Goal: Task Accomplishment & Management: Use online tool/utility

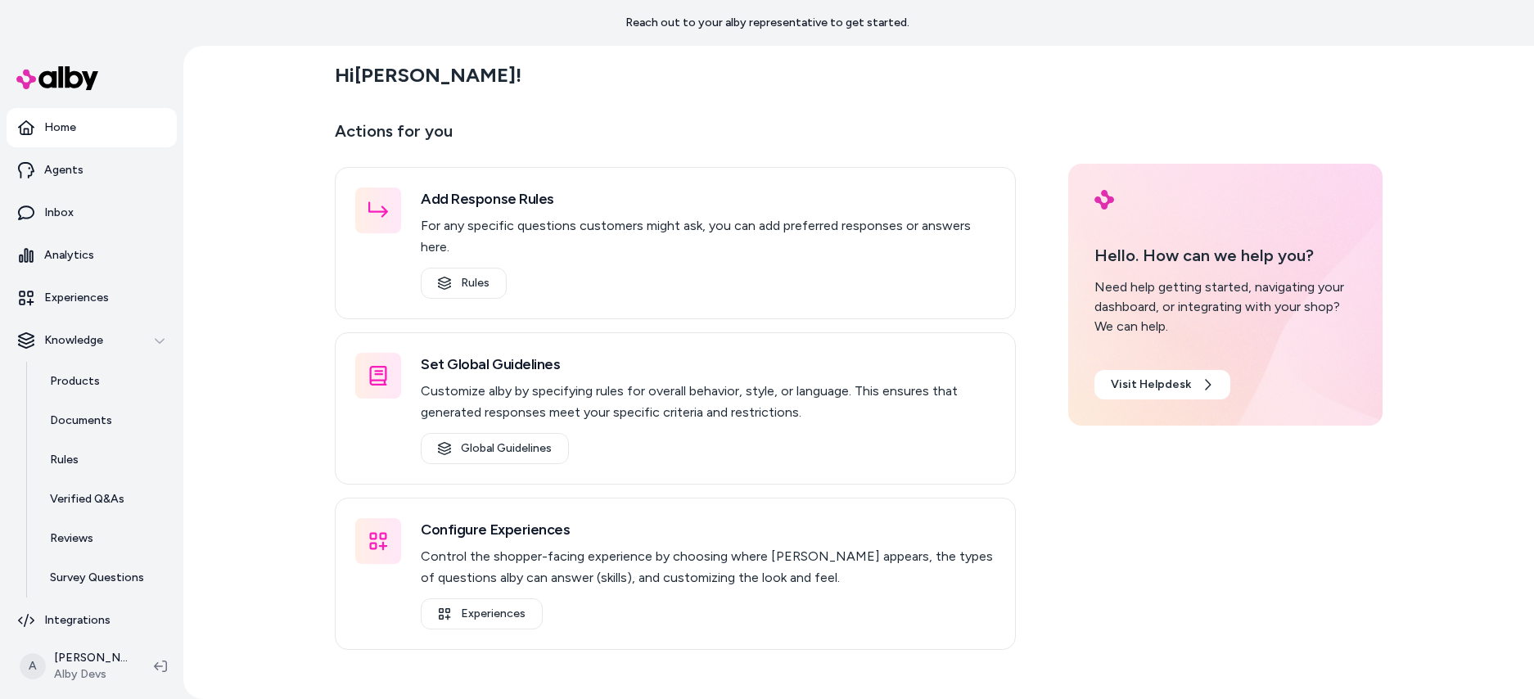
click at [290, 421] on div "Hi Ajaya ! Actions for you Add Response Rules For any specific questions custom…" at bounding box center [858, 372] width 1351 height 653
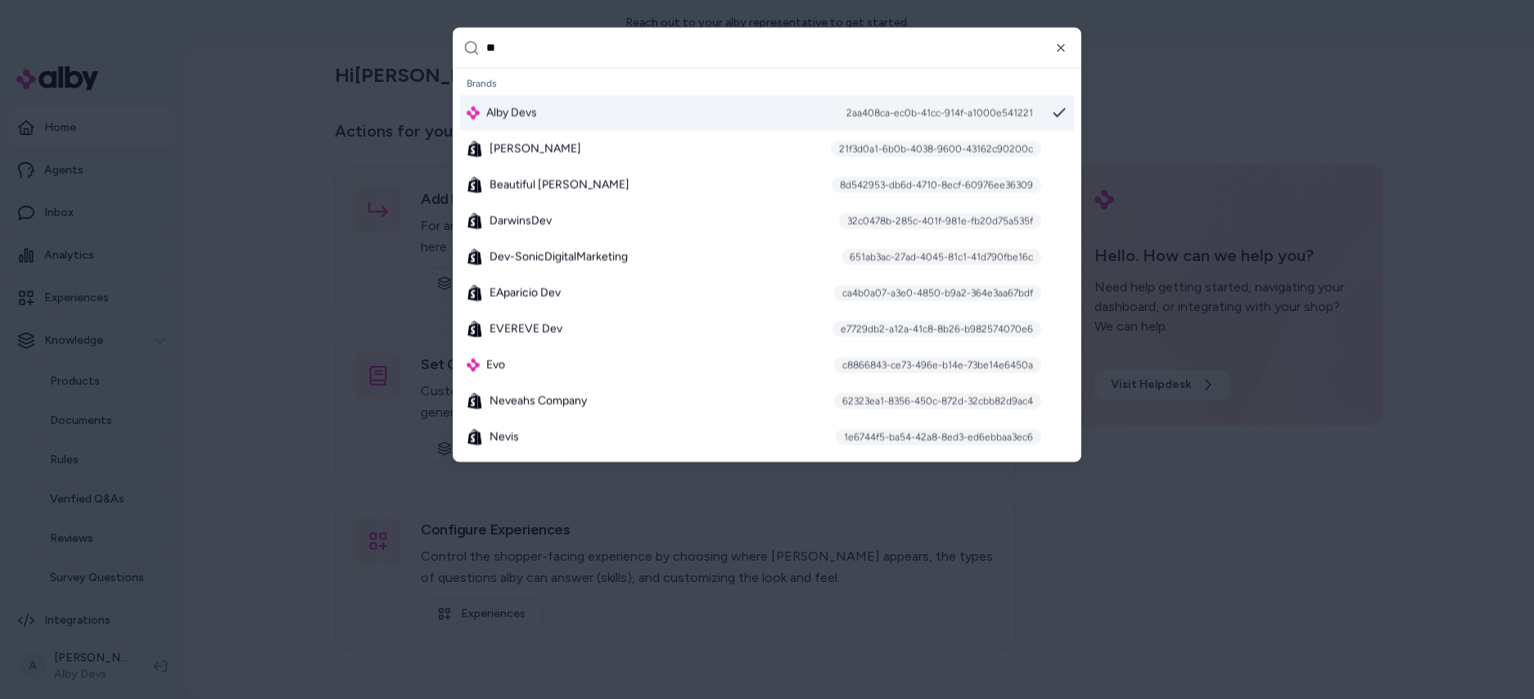
type input "***"
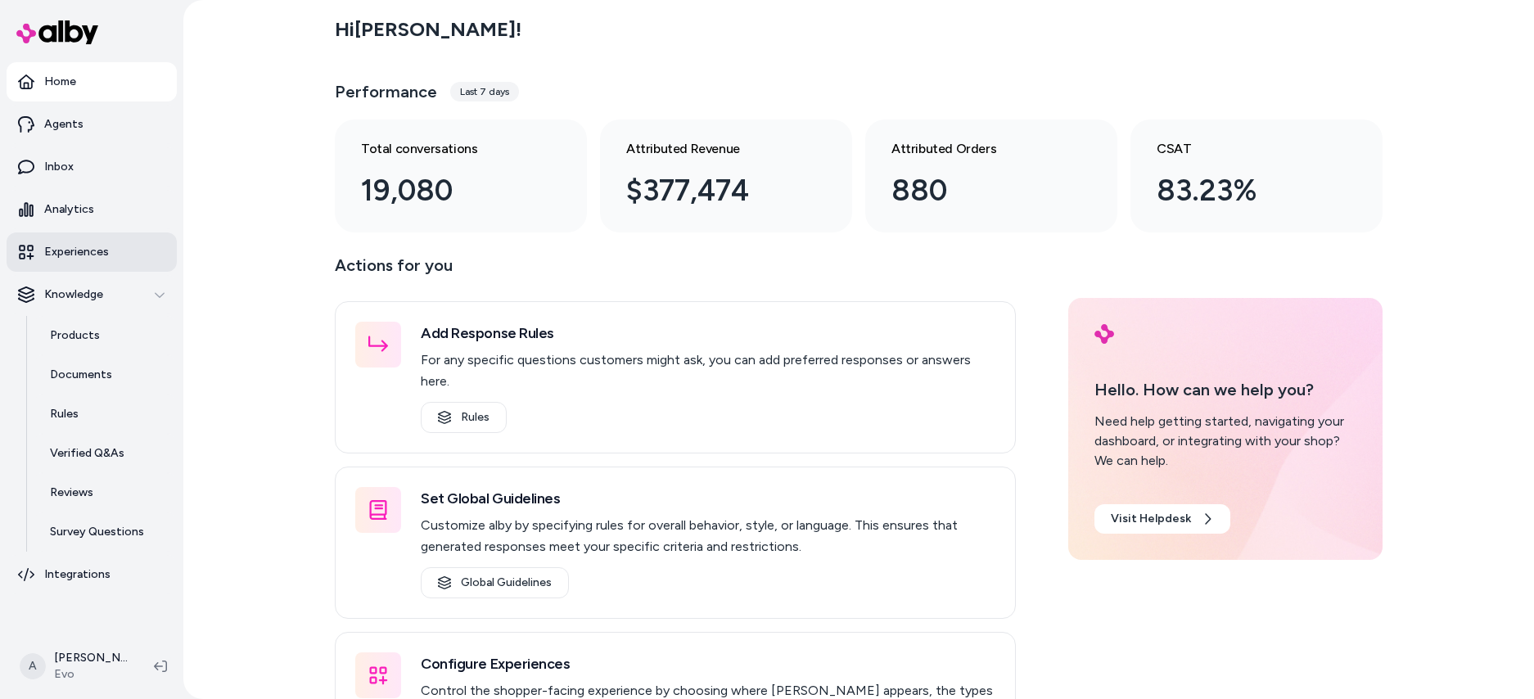
click at [125, 268] on link "Experiences" at bounding box center [92, 251] width 170 height 39
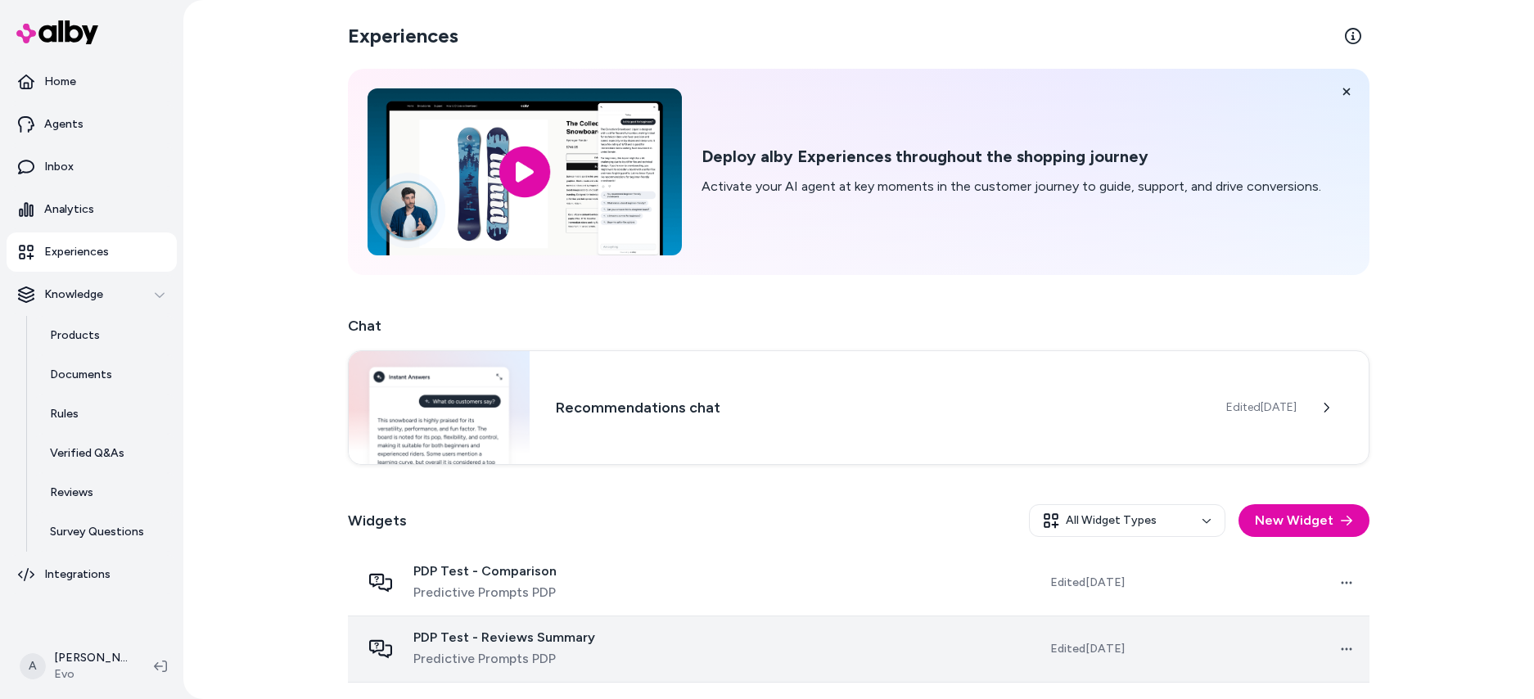
scroll to position [327, 0]
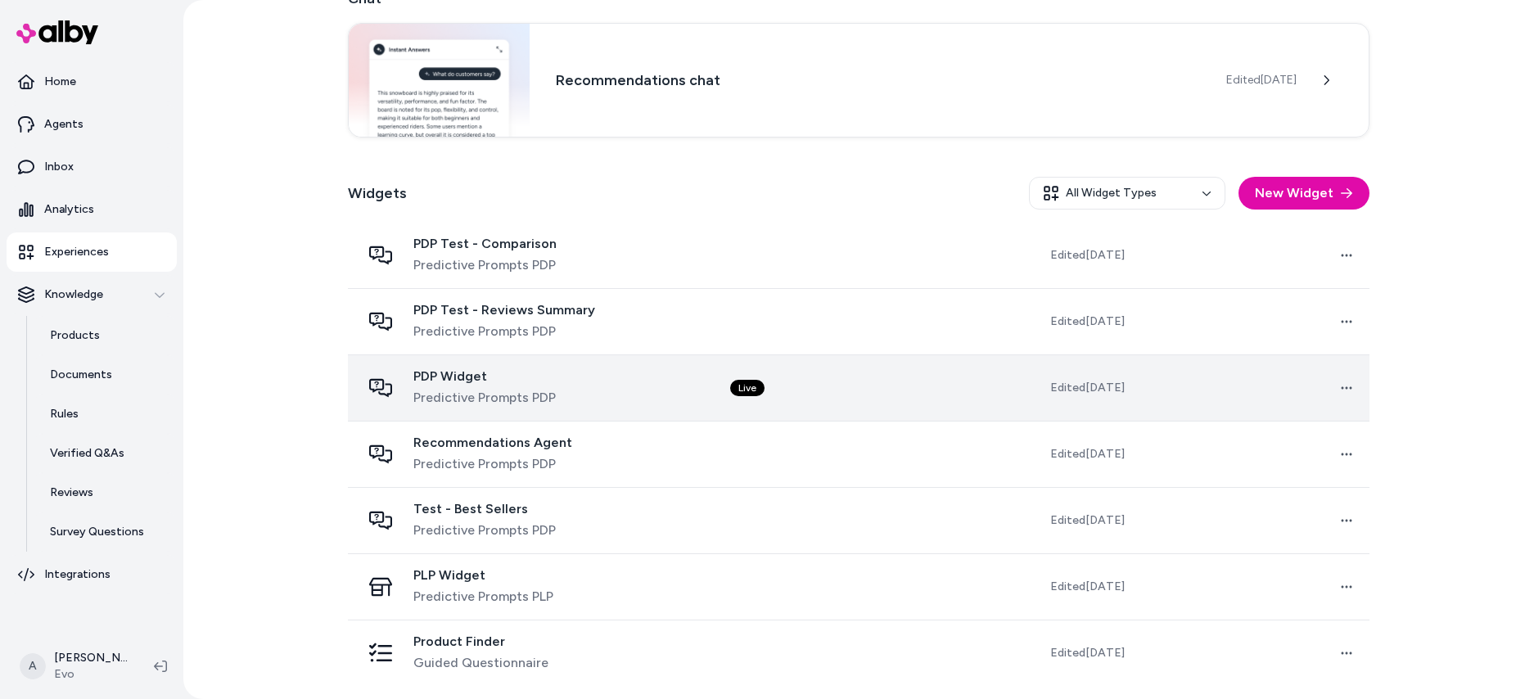
click at [626, 399] on div "PDP Widget Predictive Prompts PDP" at bounding box center [532, 387] width 343 height 39
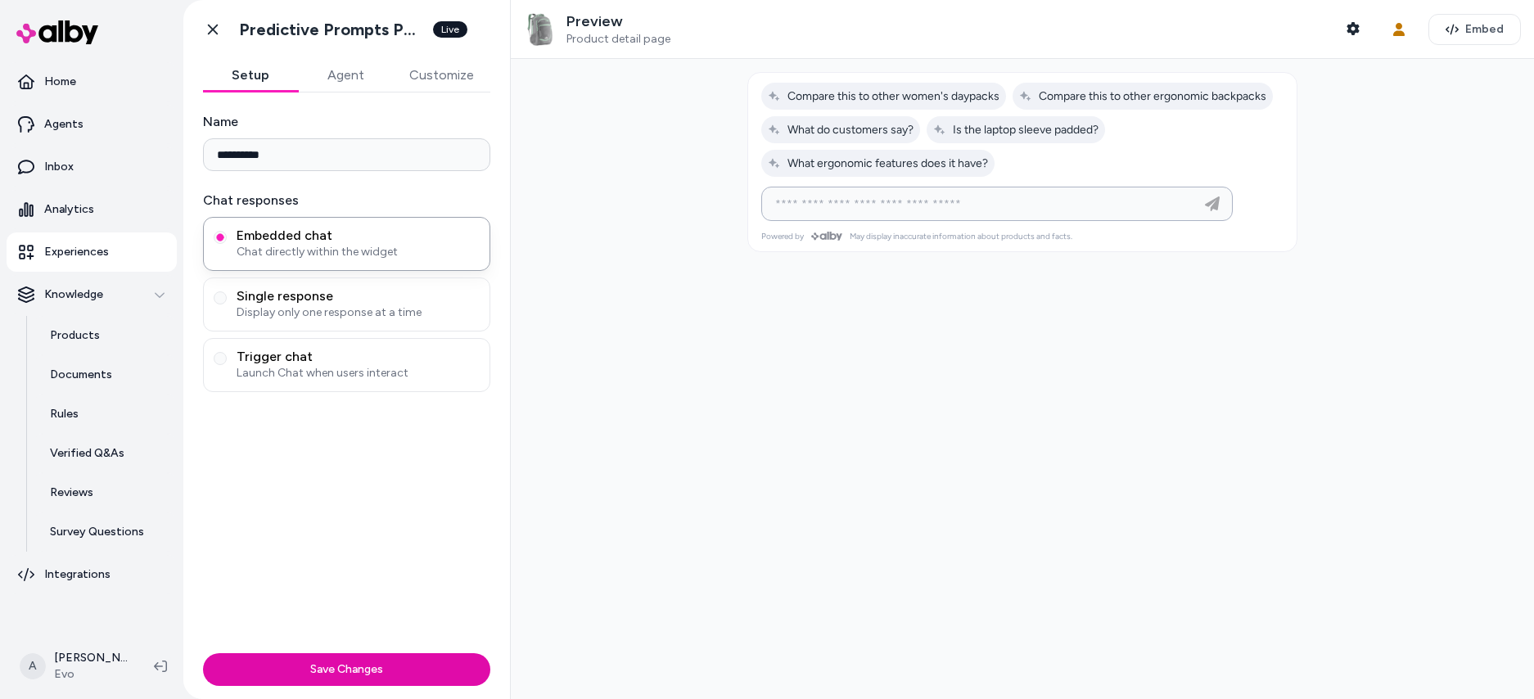
click at [870, 204] on input at bounding box center [980, 204] width 431 height 20
type input "**********"
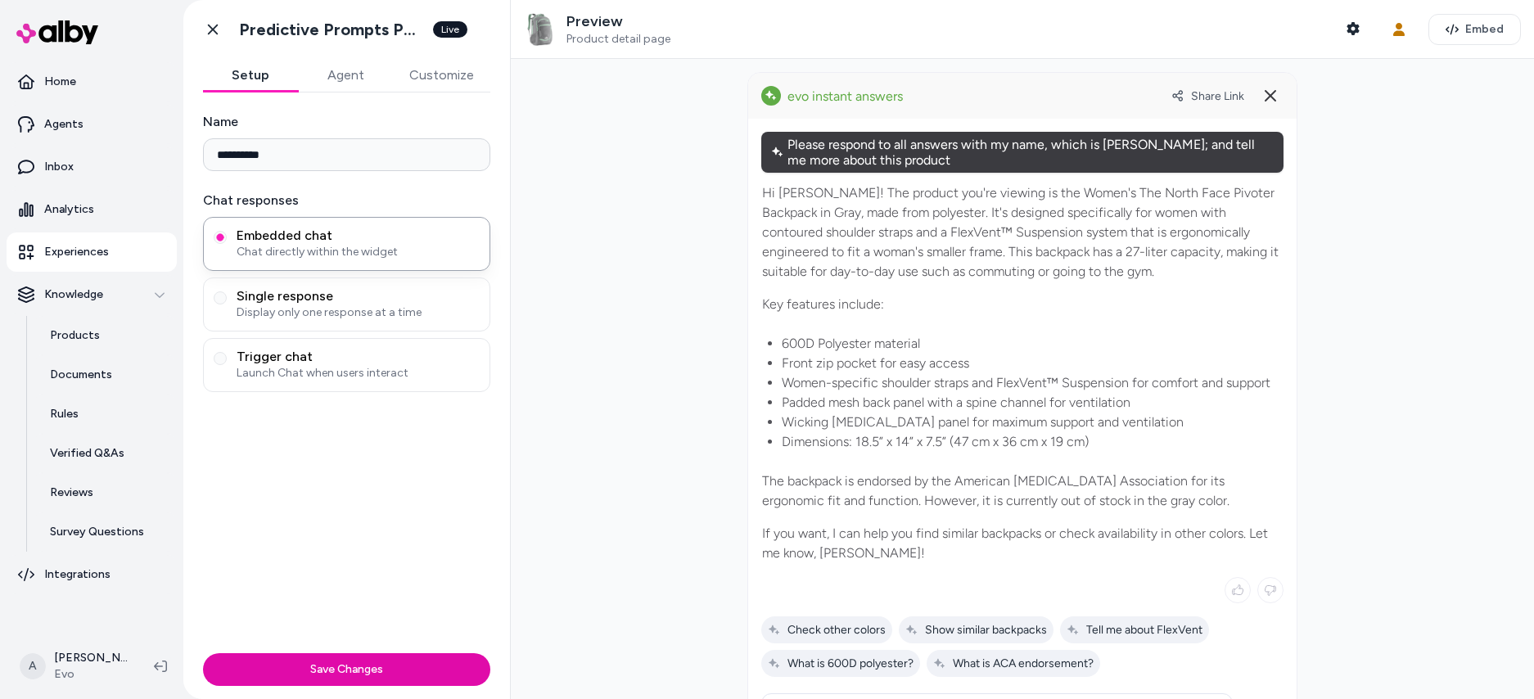
click at [886, 147] on div "Please respond to all answers with my name, which is Ajaya; and tell me more ab…" at bounding box center [1022, 152] width 522 height 41
click at [1269, 94] on icon at bounding box center [1270, 96] width 20 height 20
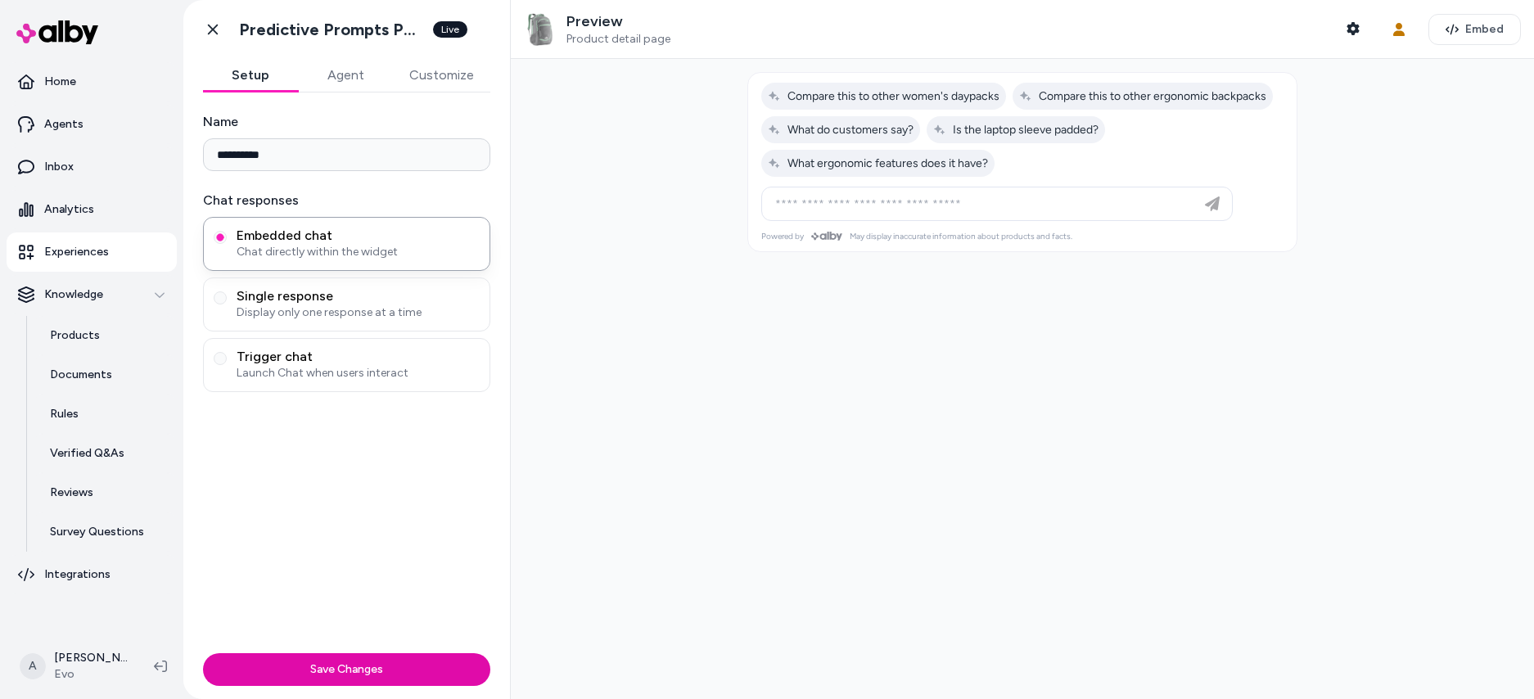
click at [821, 214] on div at bounding box center [996, 203] width 463 height 33
click at [822, 203] on input at bounding box center [980, 204] width 431 height 20
paste input "**********"
click at [992, 206] on input "**********" at bounding box center [980, 204] width 431 height 20
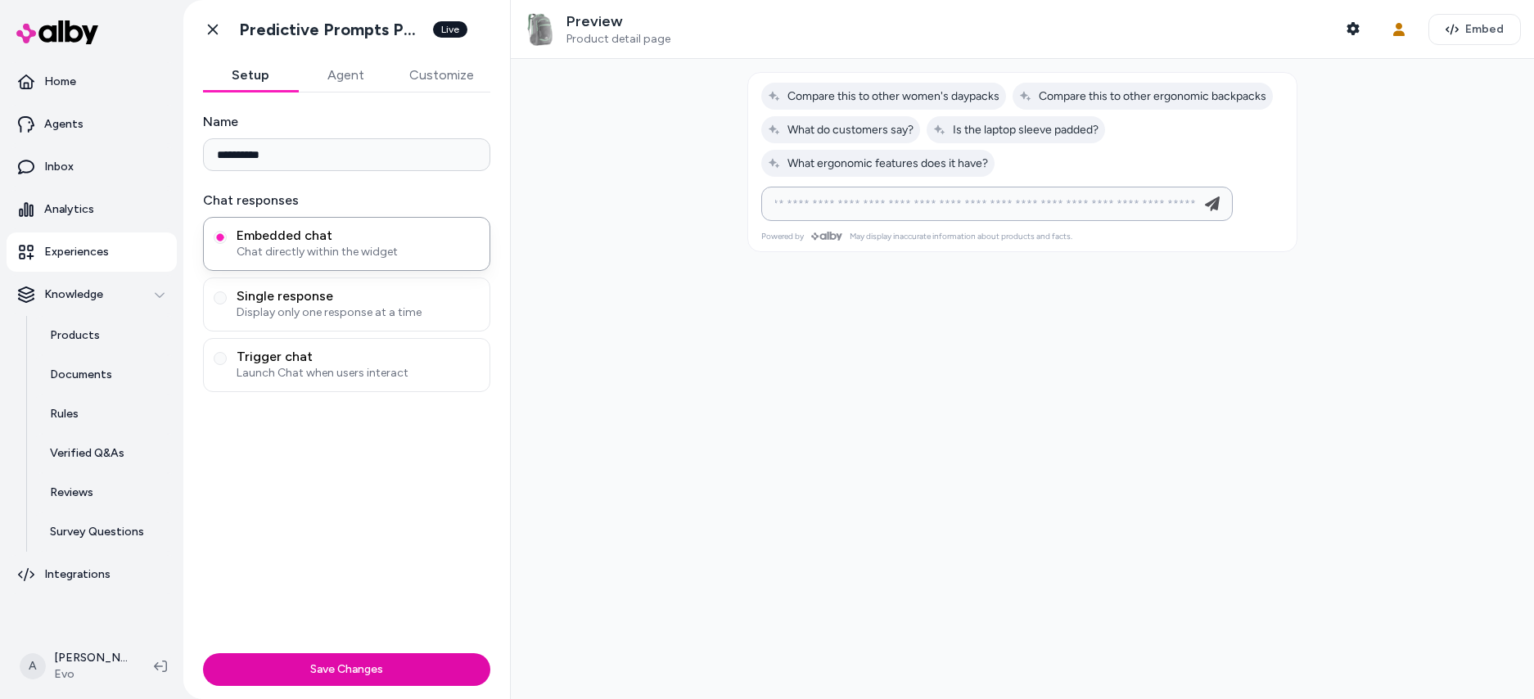
click at [992, 206] on input "**********" at bounding box center [980, 204] width 431 height 20
type input "**********"
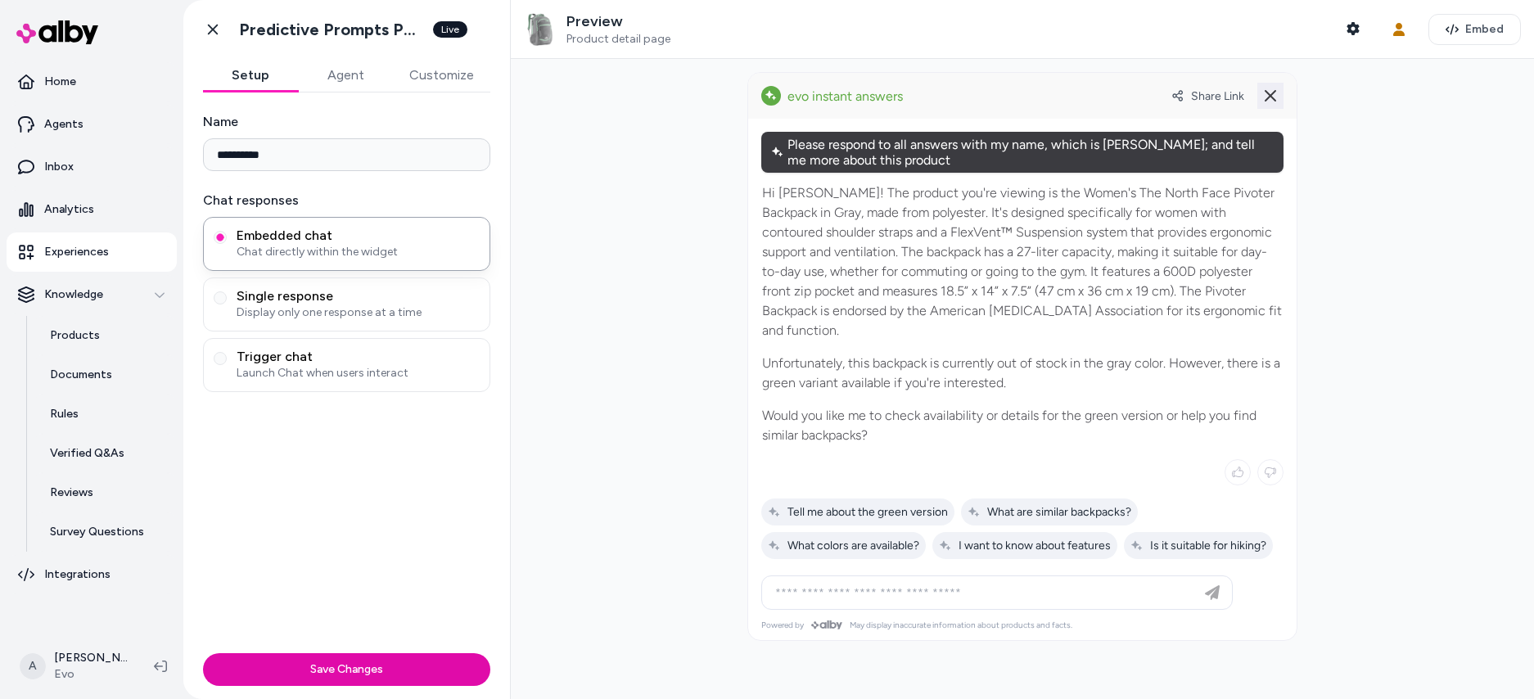
click at [1263, 88] on icon at bounding box center [1270, 96] width 20 height 20
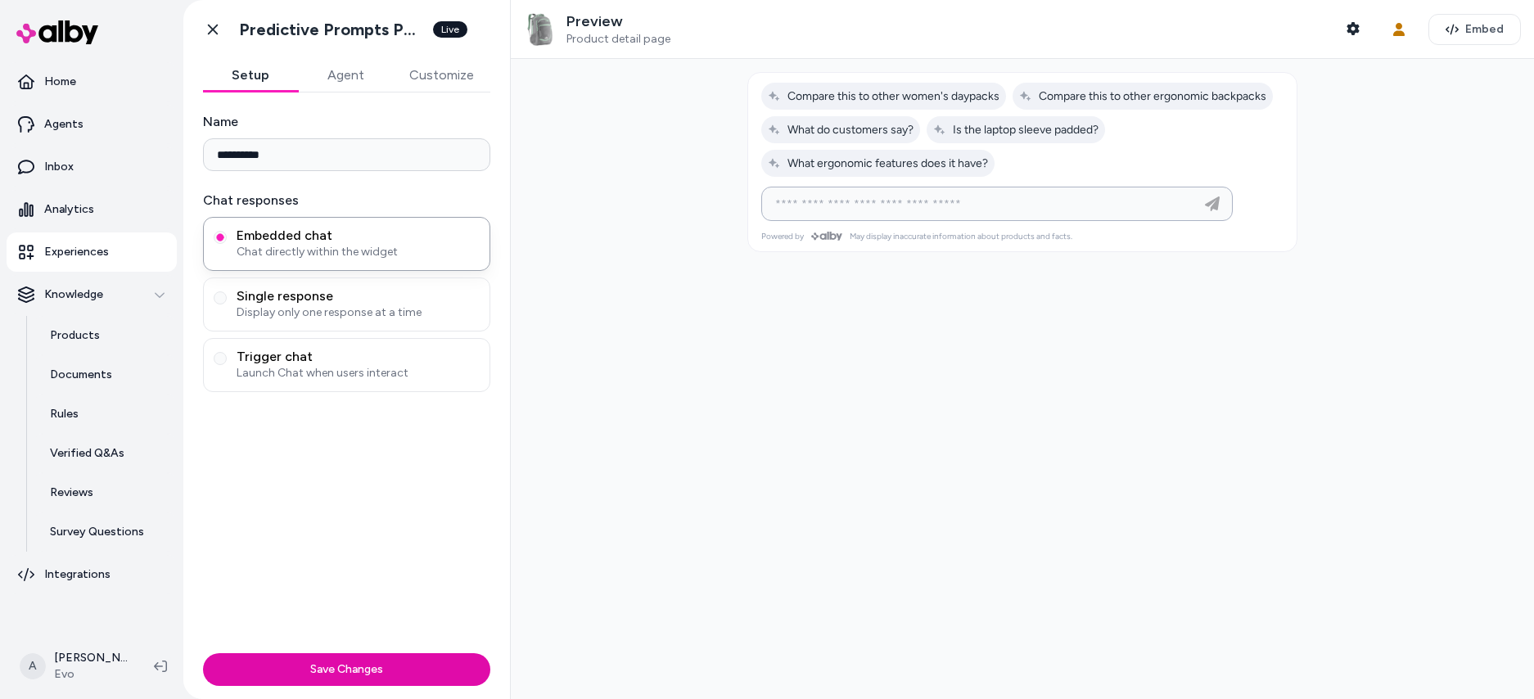
click at [837, 196] on input at bounding box center [980, 204] width 431 height 20
paste input "**********"
click at [891, 207] on input "**********" at bounding box center [980, 204] width 431 height 20
click at [999, 203] on input "**********" at bounding box center [980, 204] width 431 height 20
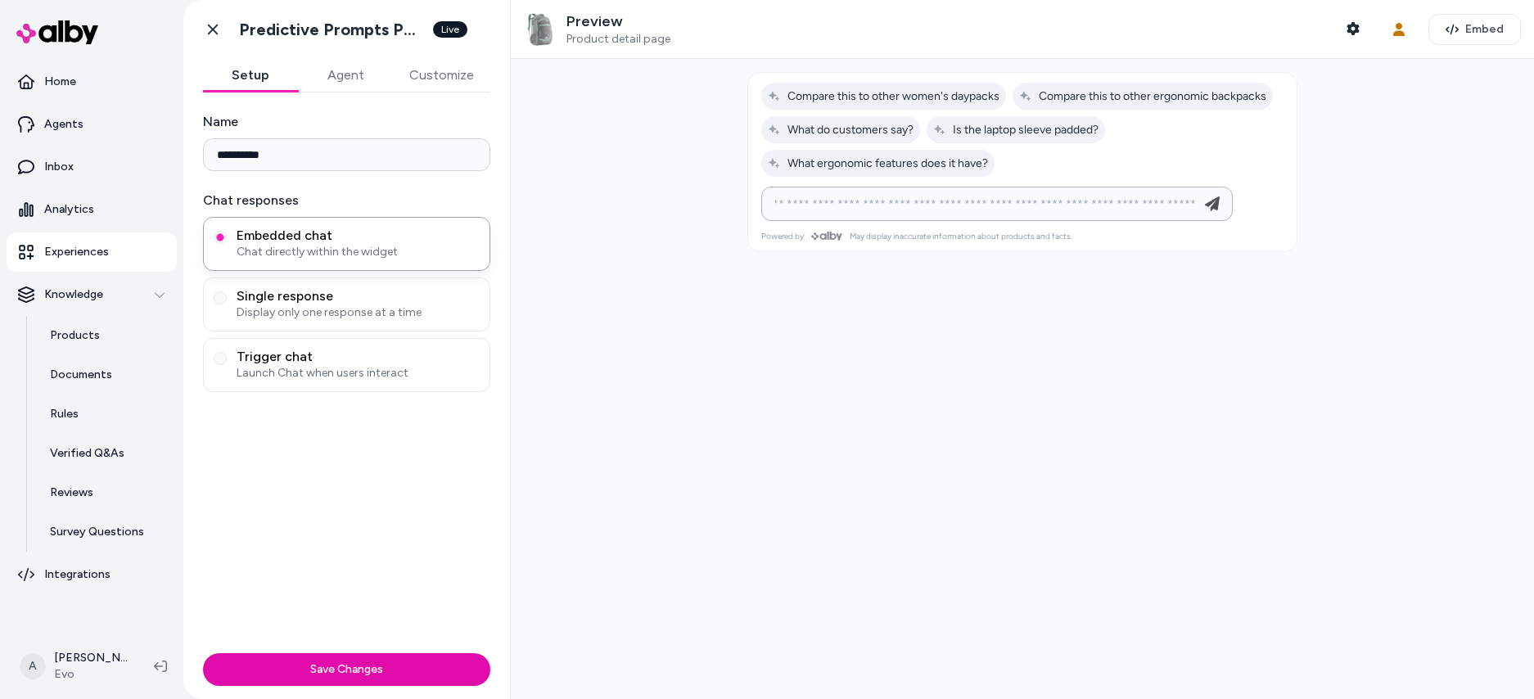
click at [992, 205] on input "**********" at bounding box center [980, 204] width 431 height 20
type input "**********"
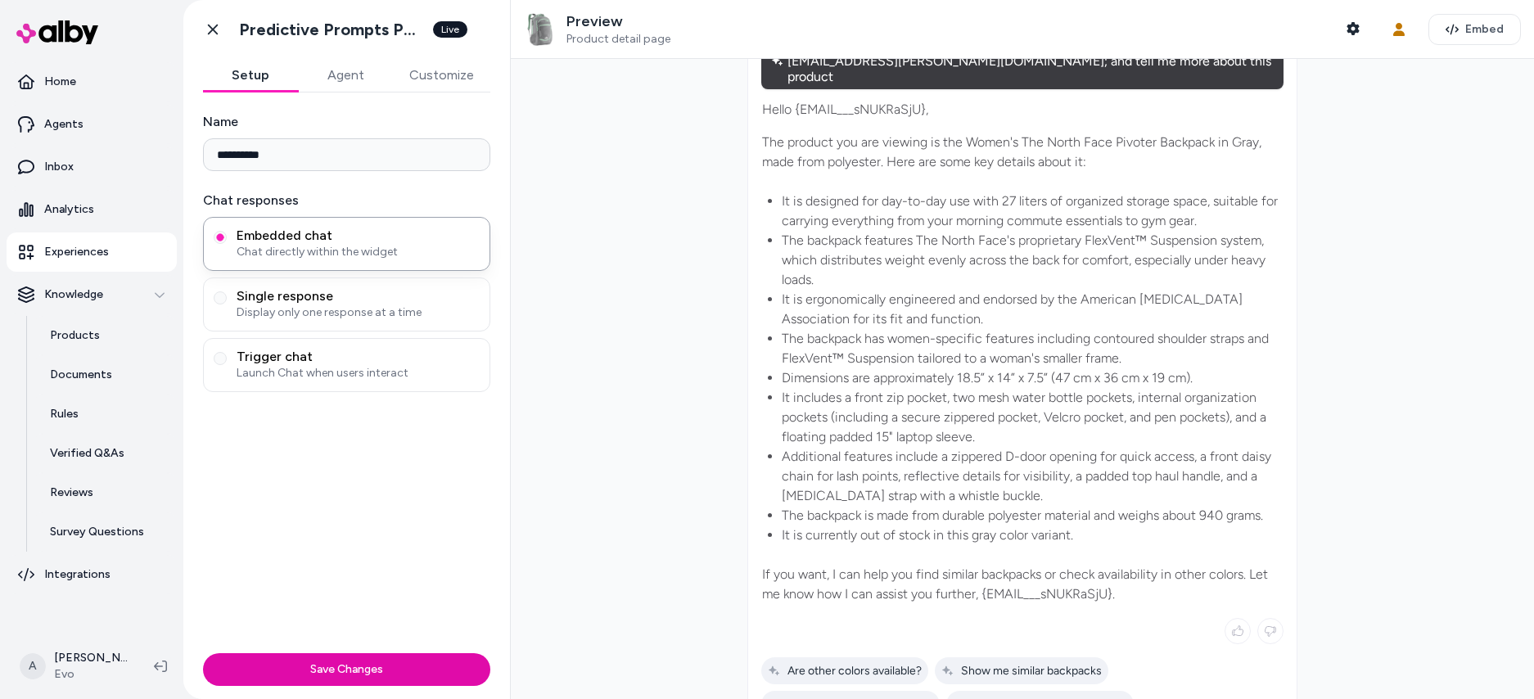
scroll to position [230, 0]
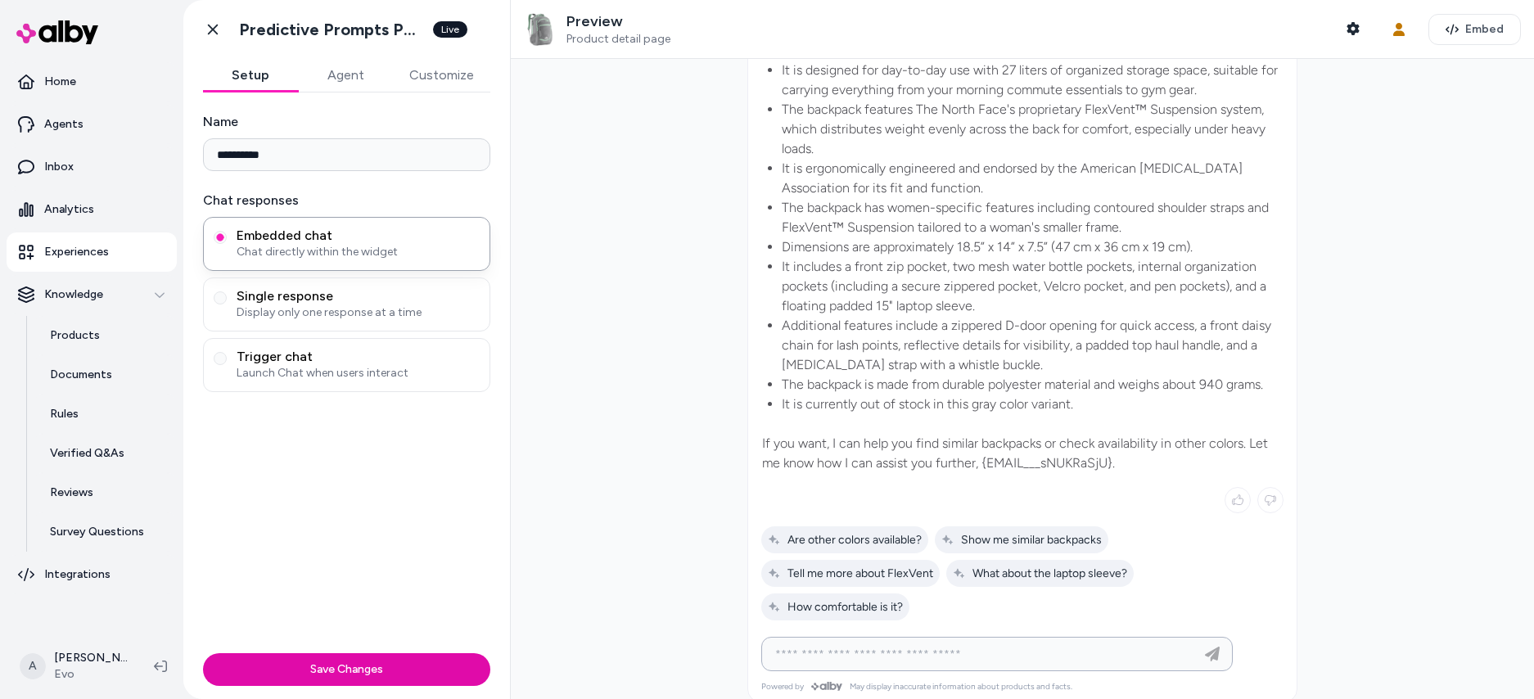
drag, startPoint x: 873, startPoint y: 647, endPoint x: 880, endPoint y: 641, distance: 9.3
click at [873, 646] on input at bounding box center [980, 654] width 431 height 20
type input "**********"
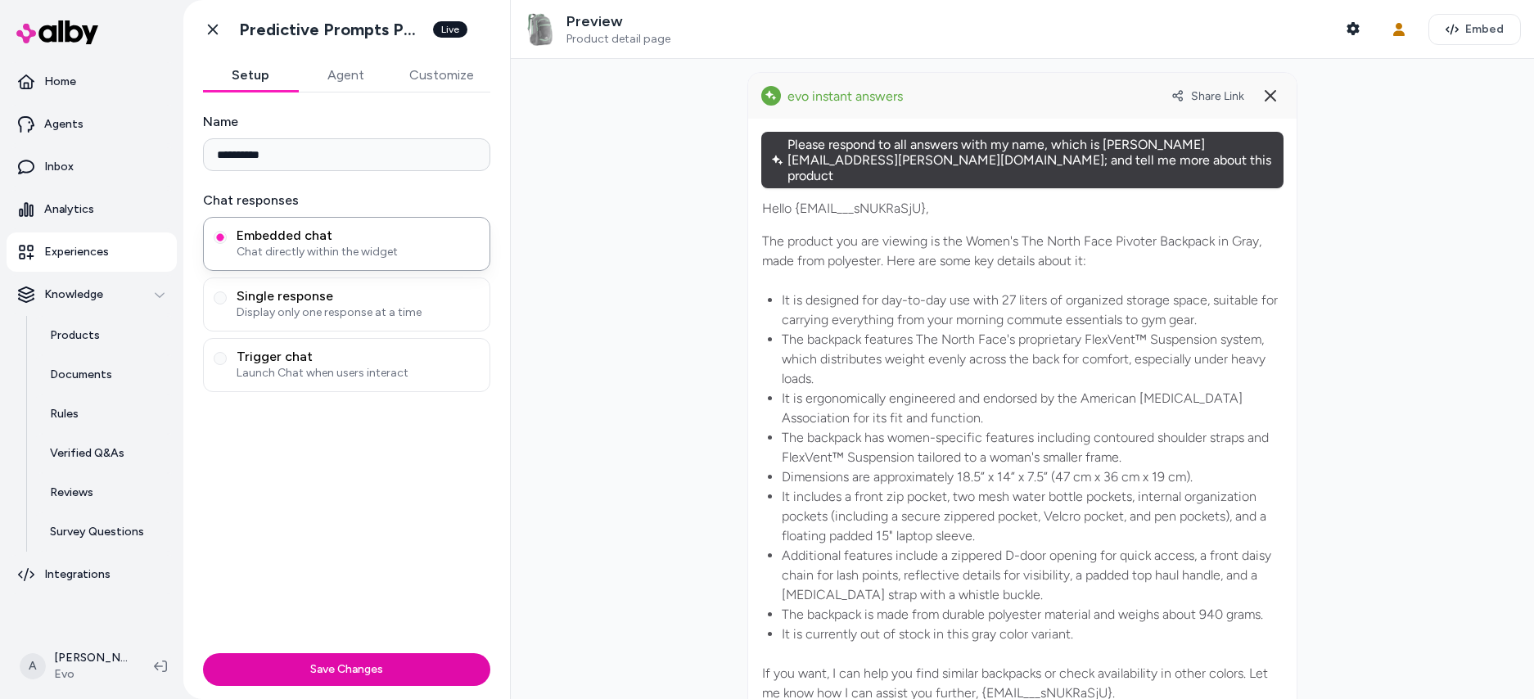
scroll to position [387, 0]
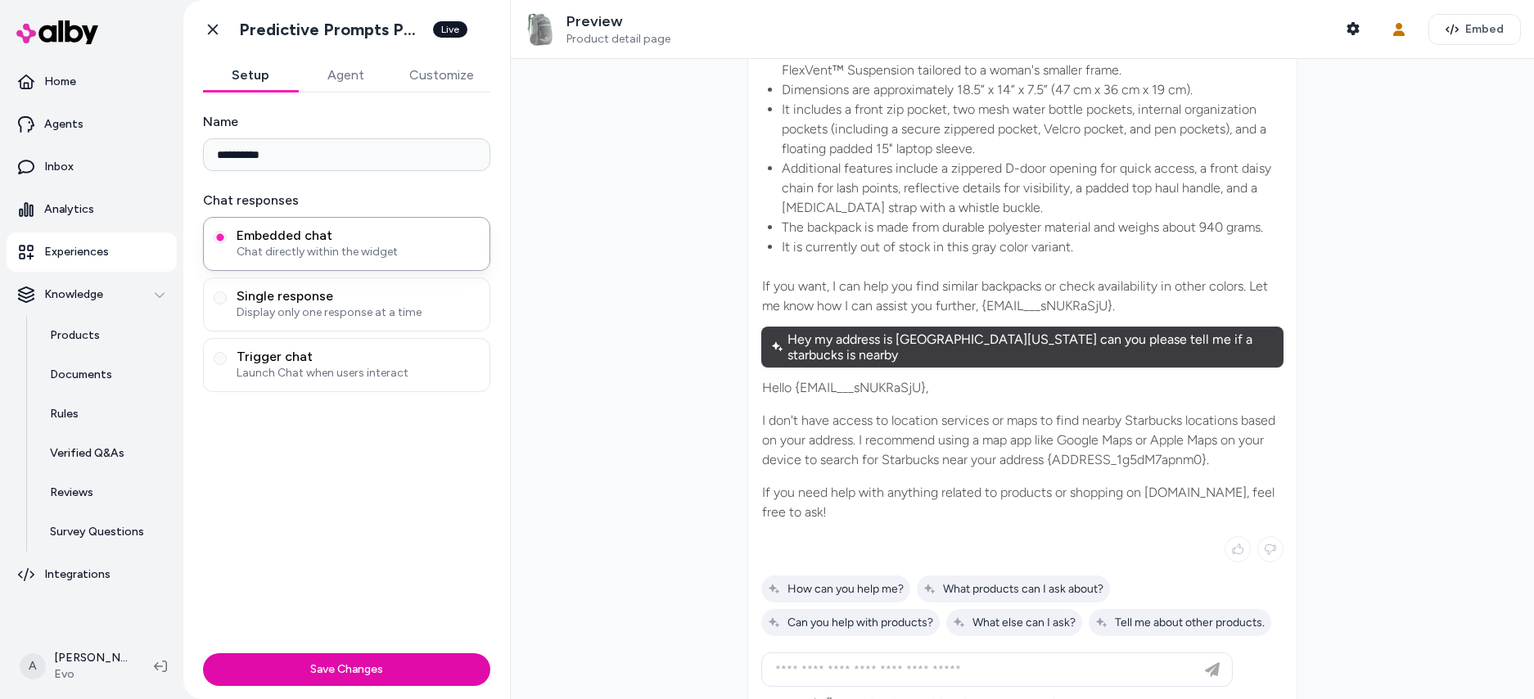
drag, startPoint x: 791, startPoint y: 359, endPoint x: 923, endPoint y: 357, distance: 131.8
click at [923, 378] on p "Hello {EMAIL___sNUKRaSjU}," at bounding box center [1022, 388] width 521 height 20
click at [900, 411] on p "I don't have access to location services or maps to find nearby Starbucks locat…" at bounding box center [1022, 440] width 521 height 59
click at [812, 378] on p "Hello {EMAIL___sNUKRaSjU}," at bounding box center [1022, 388] width 521 height 20
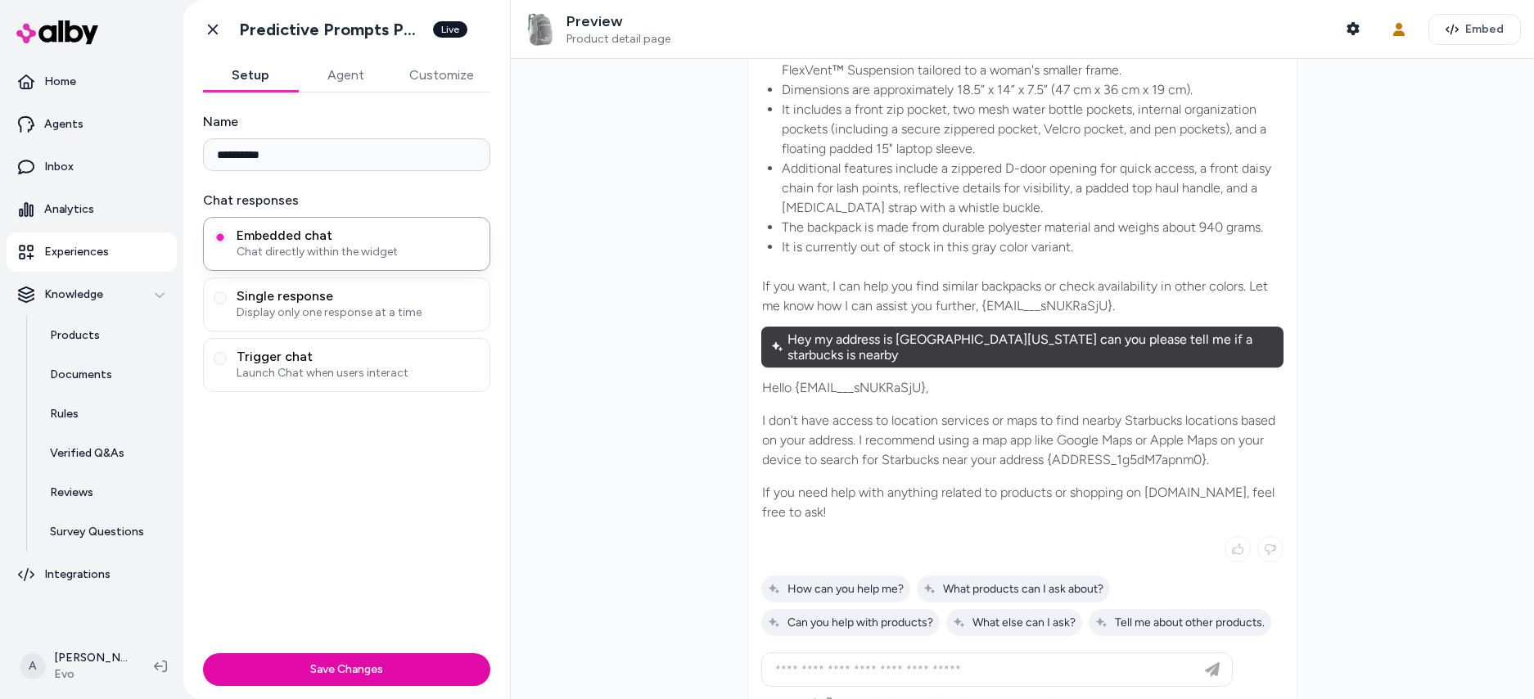
drag, startPoint x: 1153, startPoint y: 449, endPoint x: 1107, endPoint y: 440, distance: 47.5
click at [1152, 449] on div "Hello {EMAIL___sNUKRaSjU}, I don't have access to location services or maps to …" at bounding box center [1022, 450] width 522 height 146
drag, startPoint x: 1042, startPoint y: 430, endPoint x: 1247, endPoint y: 430, distance: 204.6
click at [1247, 430] on p "I don't have access to location services or maps to find nearby Starbucks locat…" at bounding box center [1022, 440] width 521 height 59
click at [935, 443] on div "Hello {EMAIL___sNUKRaSjU}, I don't have access to location services or maps to …" at bounding box center [1022, 450] width 522 height 146
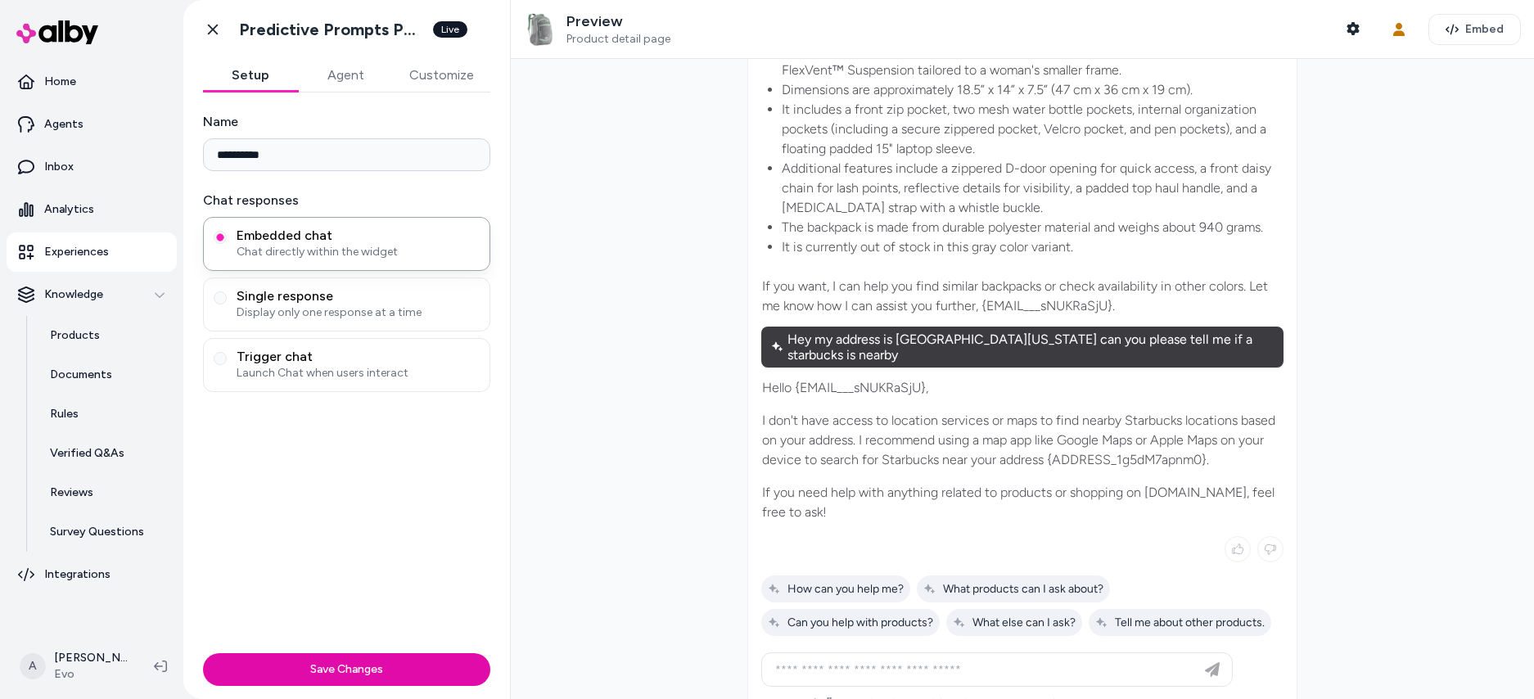
drag, startPoint x: 917, startPoint y: 432, endPoint x: 1183, endPoint y: 426, distance: 266.1
click at [1183, 426] on p "I don't have access to location services or maps to find nearby Starbucks locat…" at bounding box center [1022, 440] width 521 height 59
click at [1207, 423] on p "I don't have access to location services or maps to find nearby Starbucks locat…" at bounding box center [1022, 440] width 521 height 59
drag, startPoint x: 1213, startPoint y: 423, endPoint x: 1044, endPoint y: 435, distance: 169.1
click at [1044, 435] on p "I don't have access to location services or maps to find nearby Starbucks locat…" at bounding box center [1022, 440] width 521 height 59
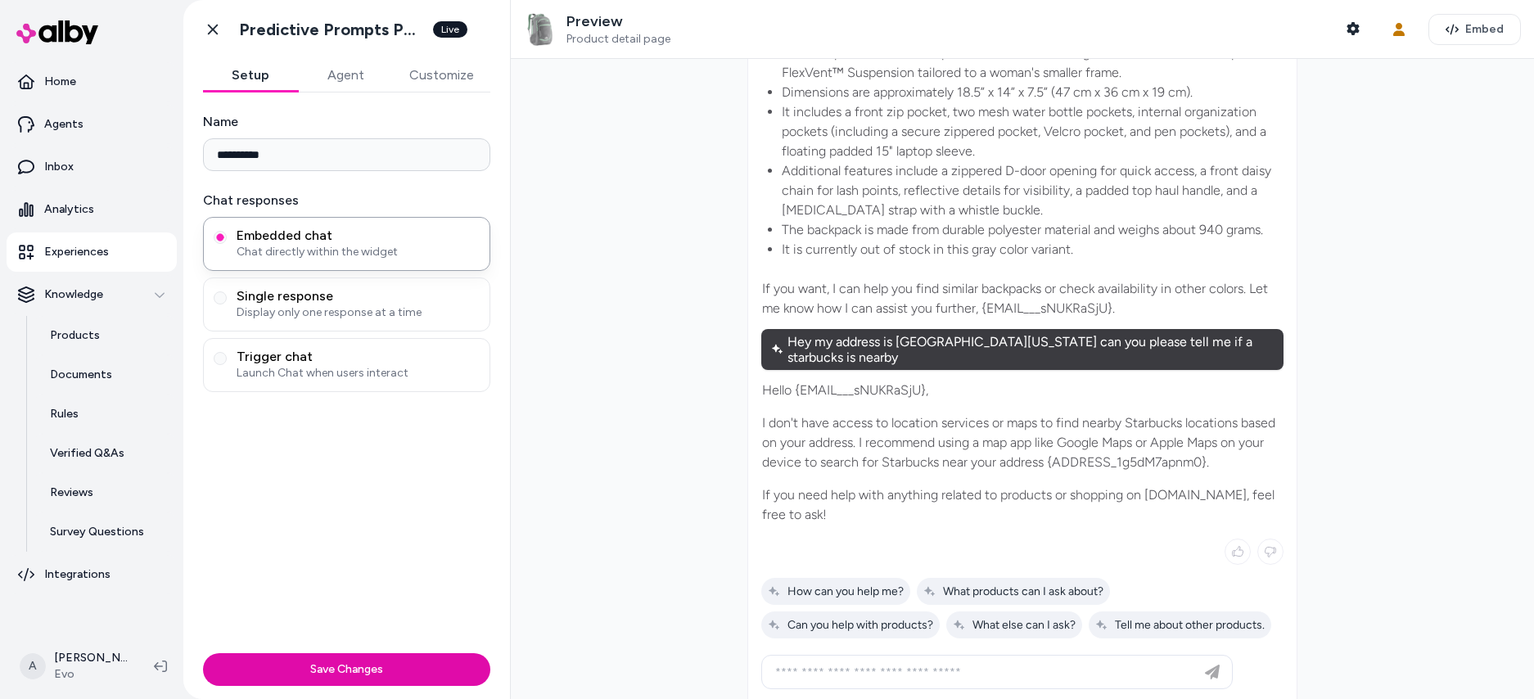
scroll to position [384, 0]
drag, startPoint x: 985, startPoint y: 293, endPoint x: 1110, endPoint y: 294, distance: 124.4
click at [1110, 294] on p "If you want, I can help you find similar backpacks or check availability in oth…" at bounding box center [1022, 299] width 521 height 39
click at [1110, 293] on p "If you want, I can help you find similar backpacks or check availability in oth…" at bounding box center [1022, 299] width 521 height 39
drag, startPoint x: 983, startPoint y: 293, endPoint x: 1107, endPoint y: 287, distance: 124.5
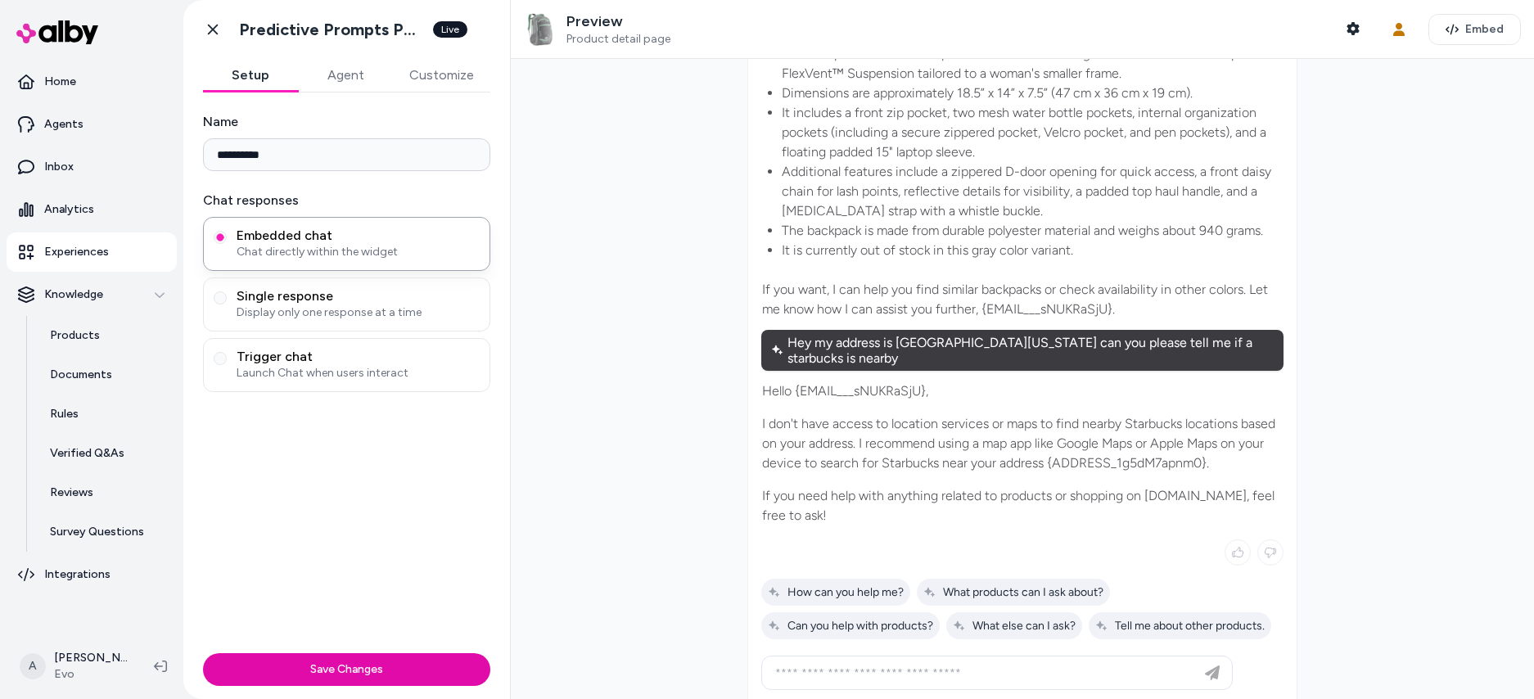
click at [1107, 287] on p "If you want, I can help you find similar backpacks or check availability in oth…" at bounding box center [1022, 299] width 521 height 39
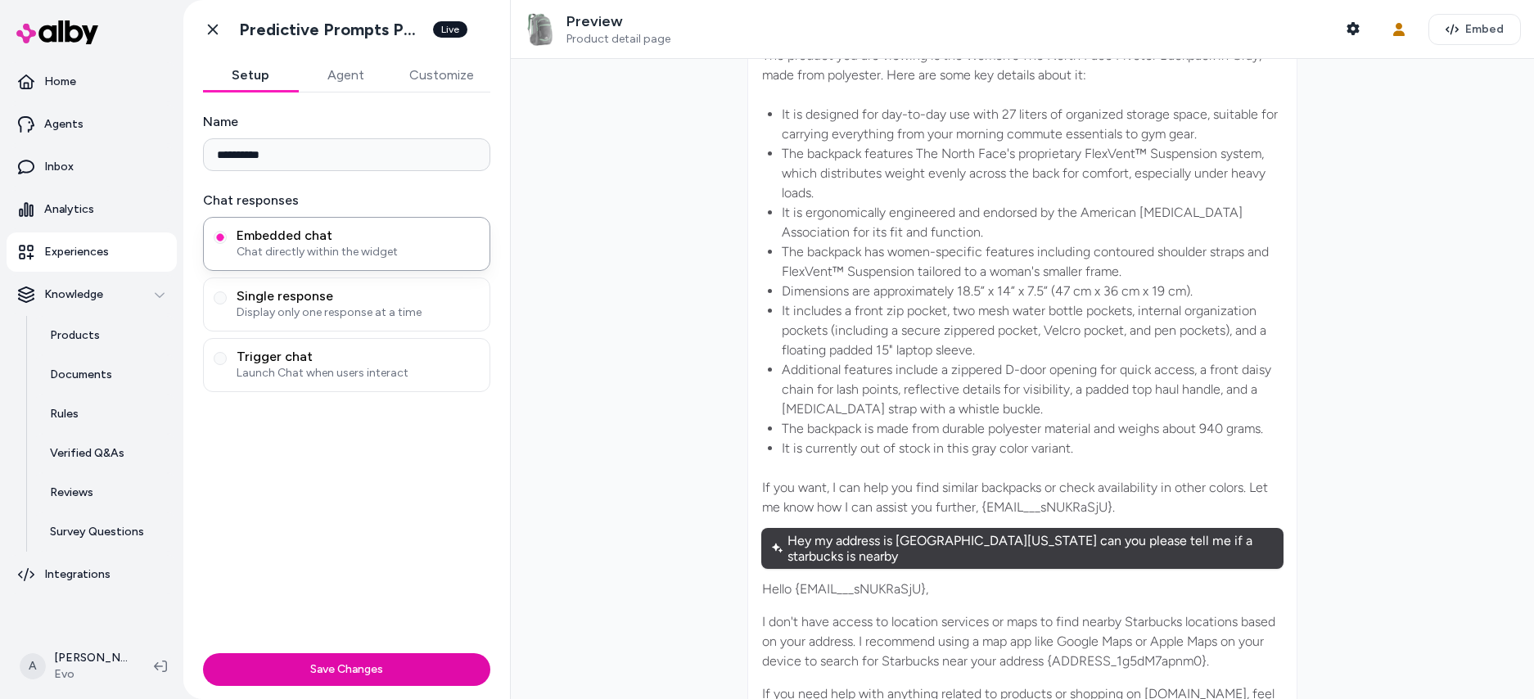
scroll to position [0, 0]
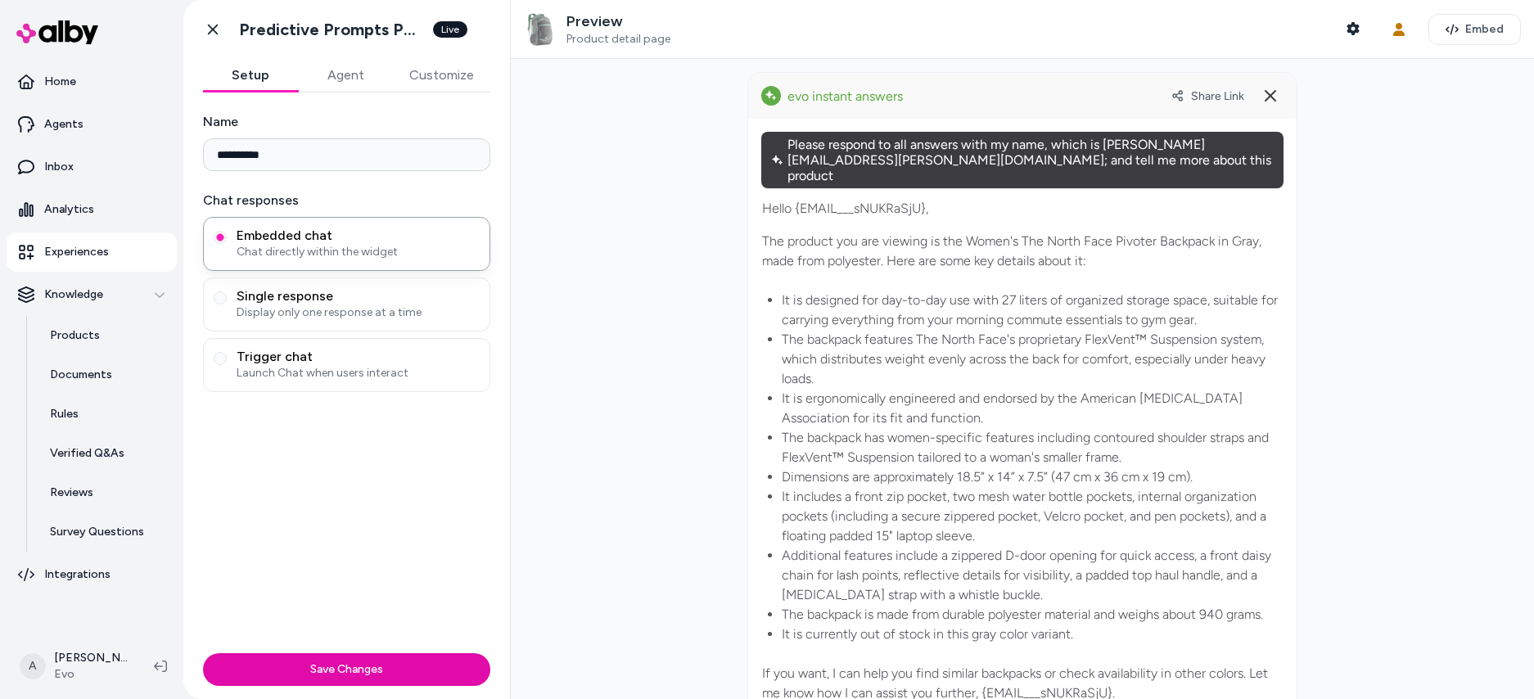
drag, startPoint x: 782, startPoint y: 158, endPoint x: 963, endPoint y: 167, distance: 180.3
click at [963, 167] on div "Please respond to all answers with my name, which is ajaya.mallapaty@bluecore.c…" at bounding box center [1022, 160] width 522 height 56
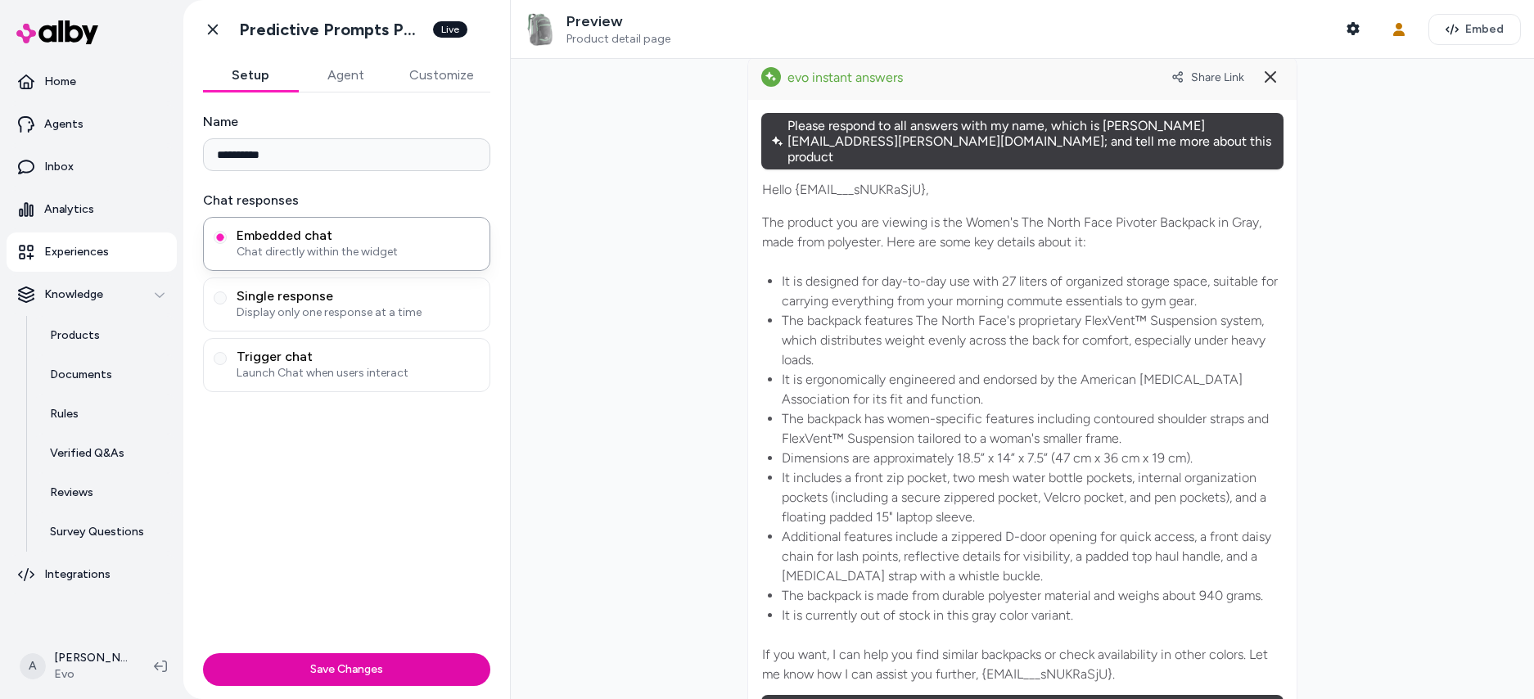
scroll to position [20, 0]
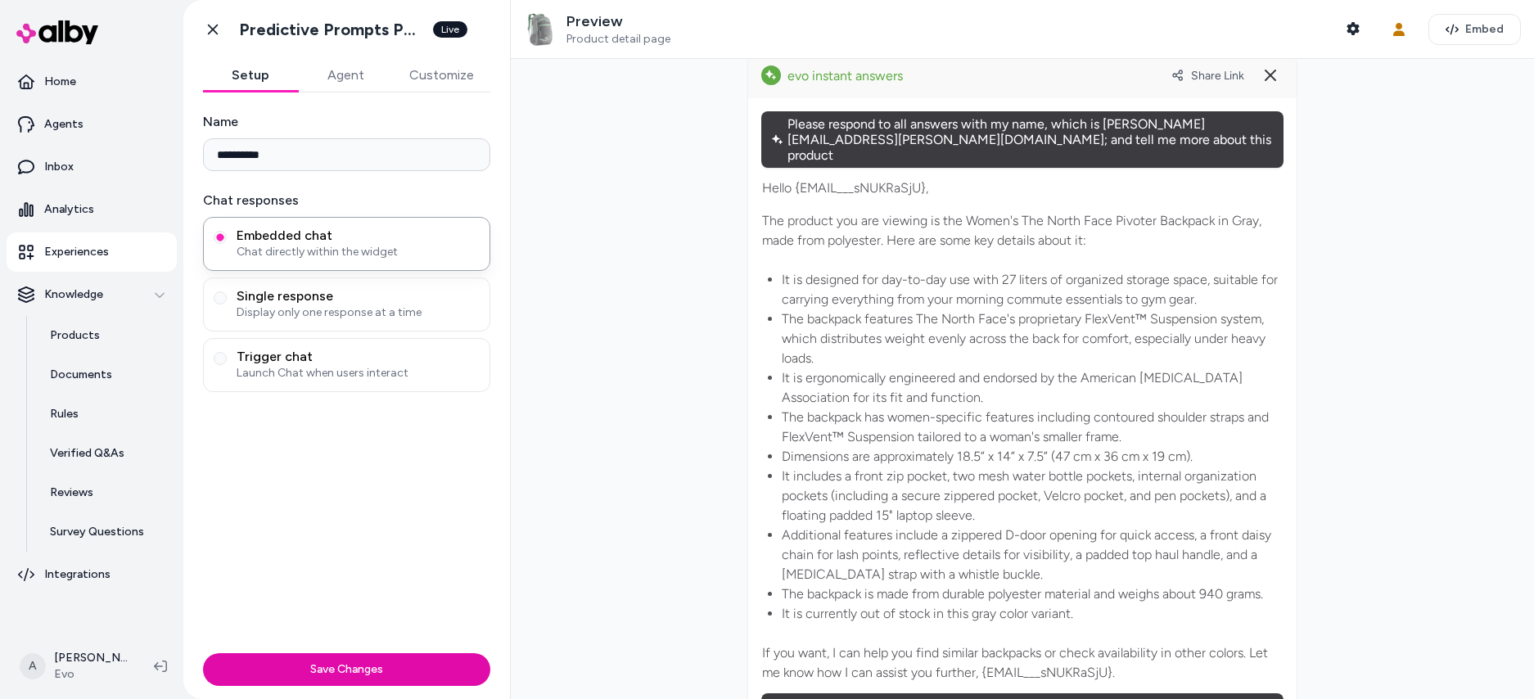
click at [843, 178] on p "Hello {EMAIL___sNUKRaSjU}," at bounding box center [1022, 188] width 521 height 20
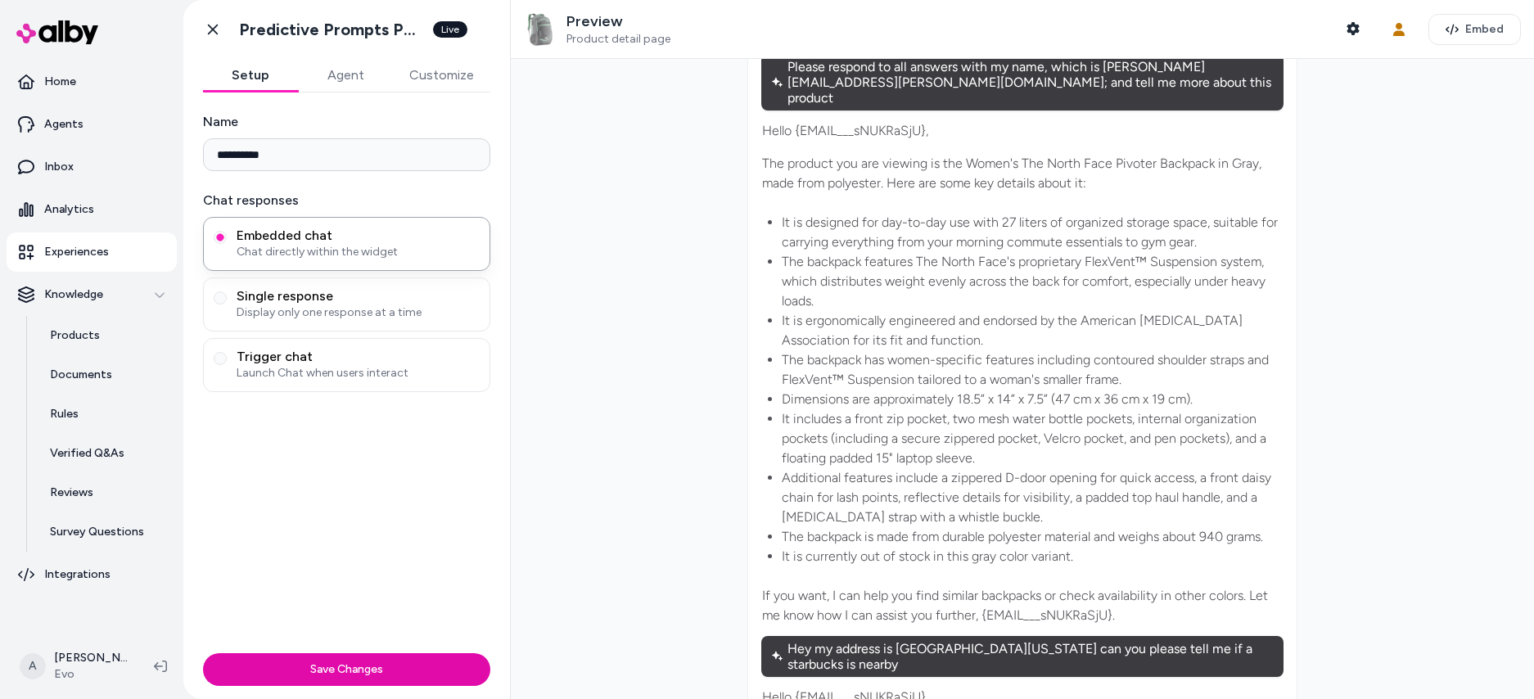
scroll to position [110, 0]
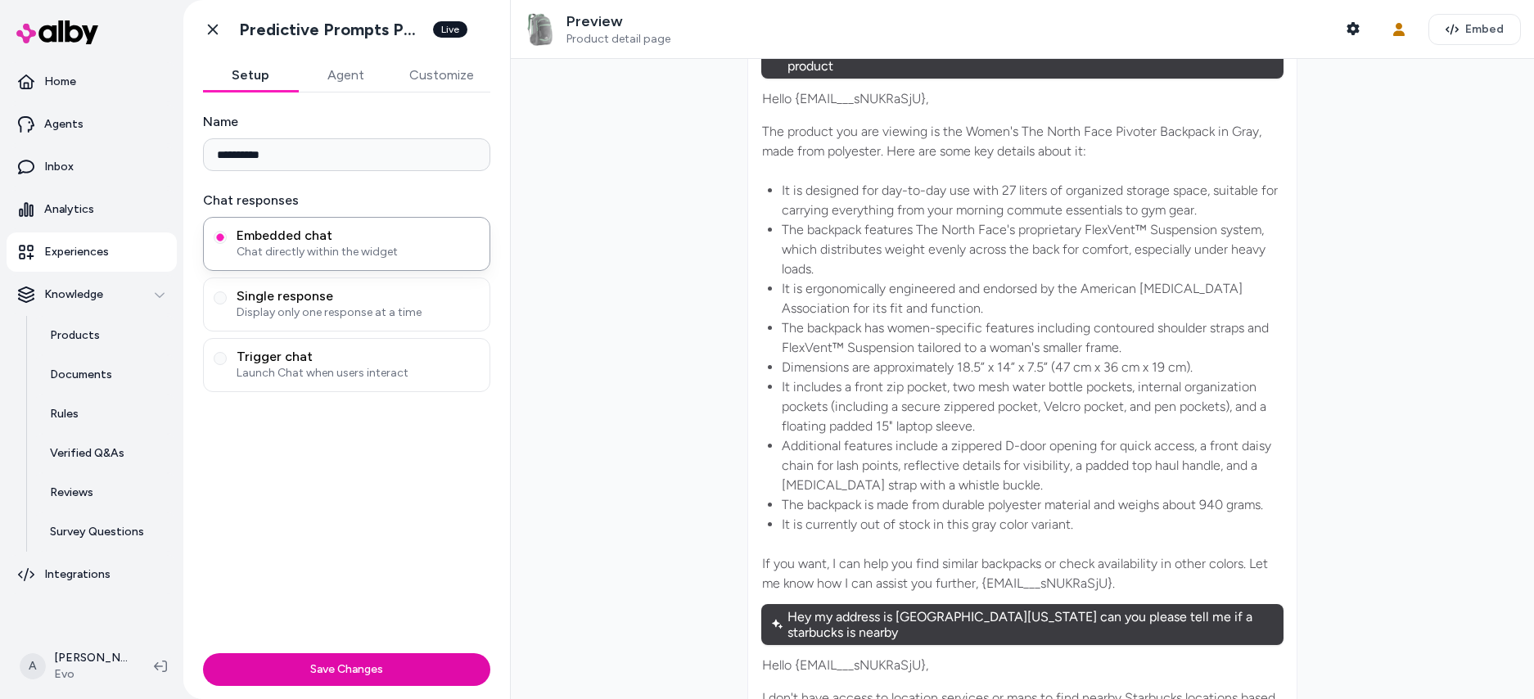
click at [1035, 566] on p "If you want, I can help you find similar backpacks or check availability in oth…" at bounding box center [1022, 573] width 521 height 39
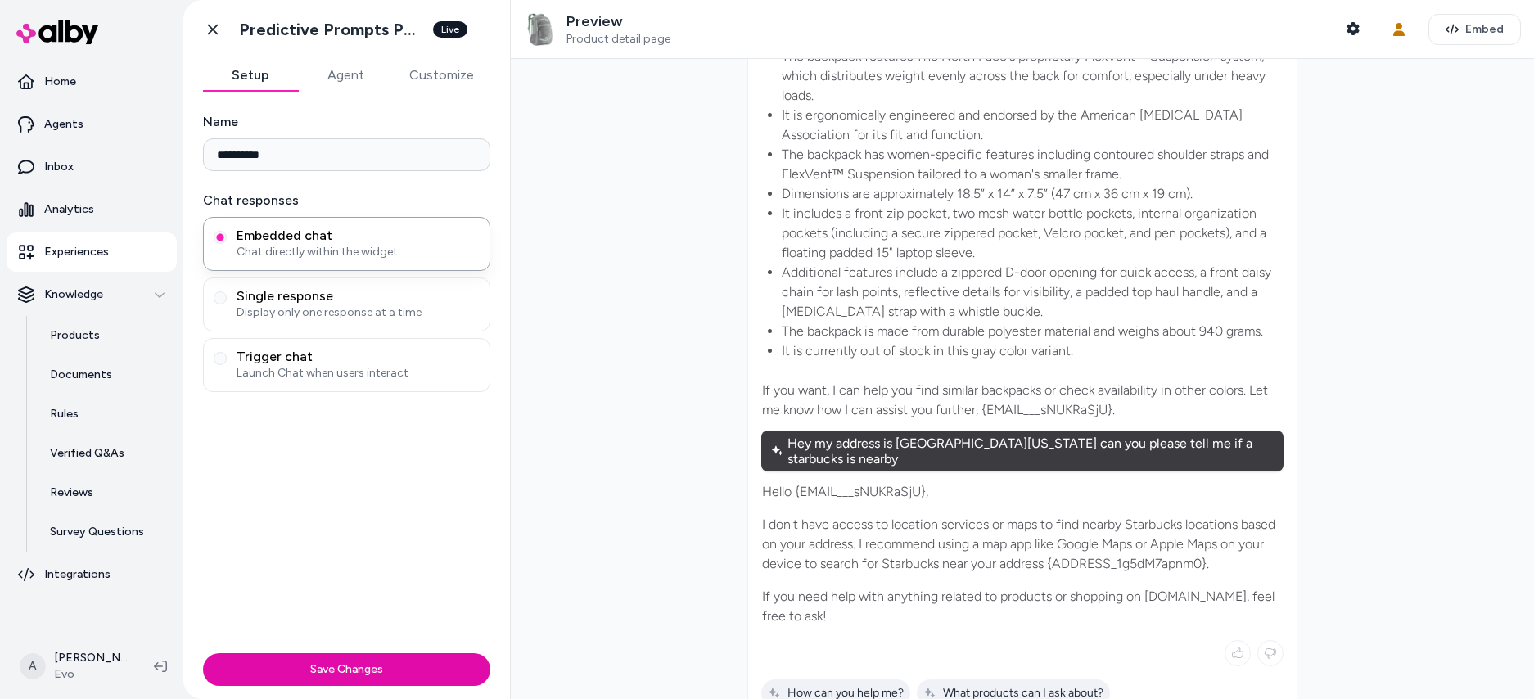
scroll to position [387, 0]
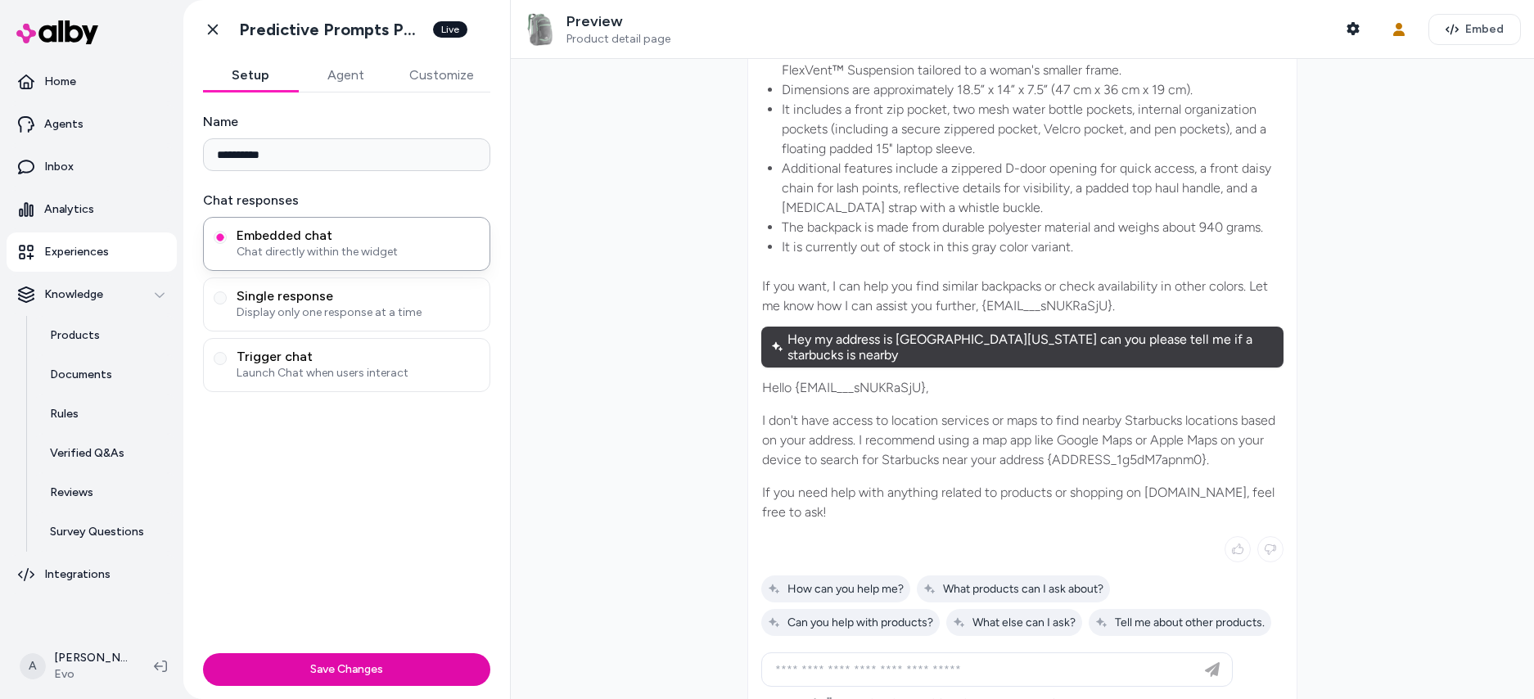
click at [852, 378] on p "Hello {EMAIL___sNUKRaSjU}," at bounding box center [1022, 388] width 521 height 20
click at [1003, 293] on p "If you want, I can help you find similar backpacks or check availability in oth…" at bounding box center [1022, 296] width 521 height 39
click at [1005, 292] on p "If you want, I can help you find similar backpacks or check availability in oth…" at bounding box center [1022, 296] width 521 height 39
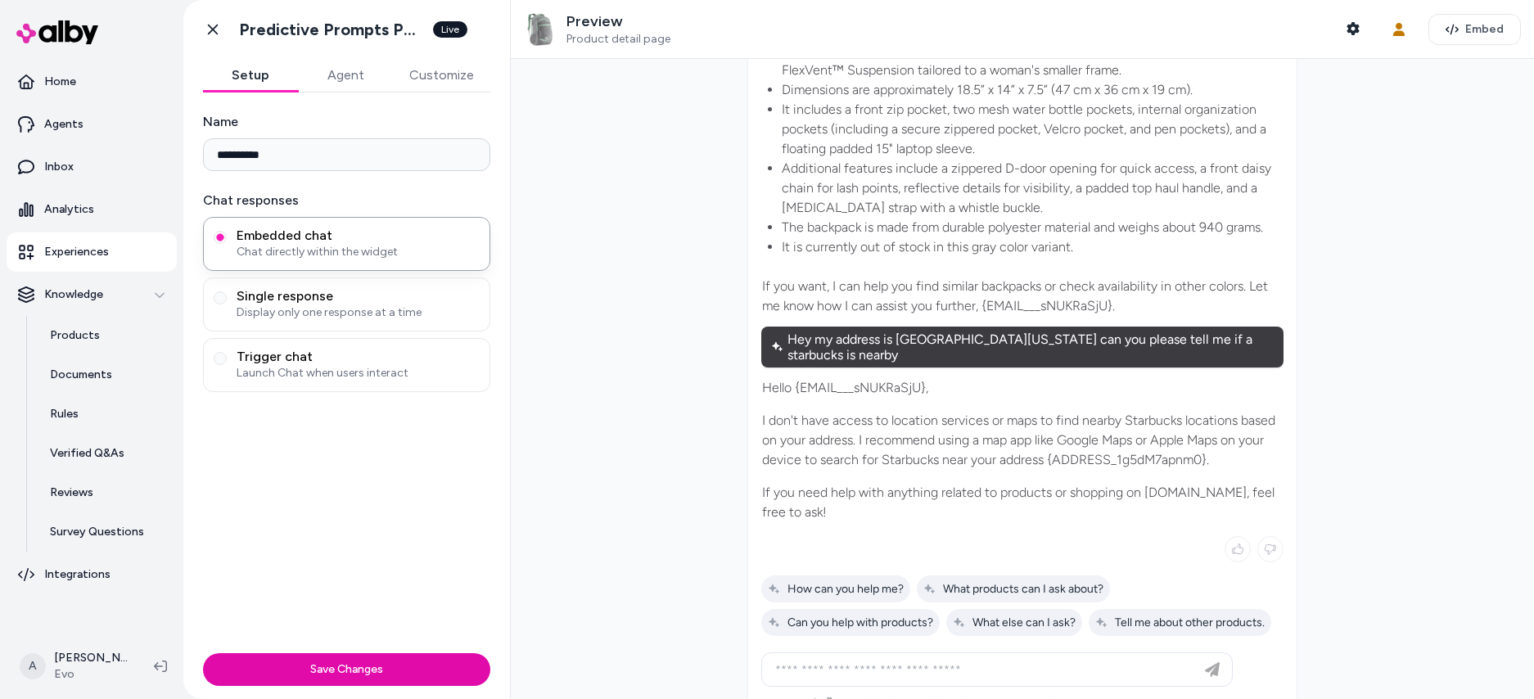
drag, startPoint x: 984, startPoint y: 291, endPoint x: 1107, endPoint y: 286, distance: 123.7
click at [1107, 286] on p "If you want, I can help you find similar backpacks or check availability in oth…" at bounding box center [1022, 296] width 521 height 39
click at [1052, 288] on p "If you want, I can help you find similar backpacks or check availability in oth…" at bounding box center [1022, 296] width 521 height 39
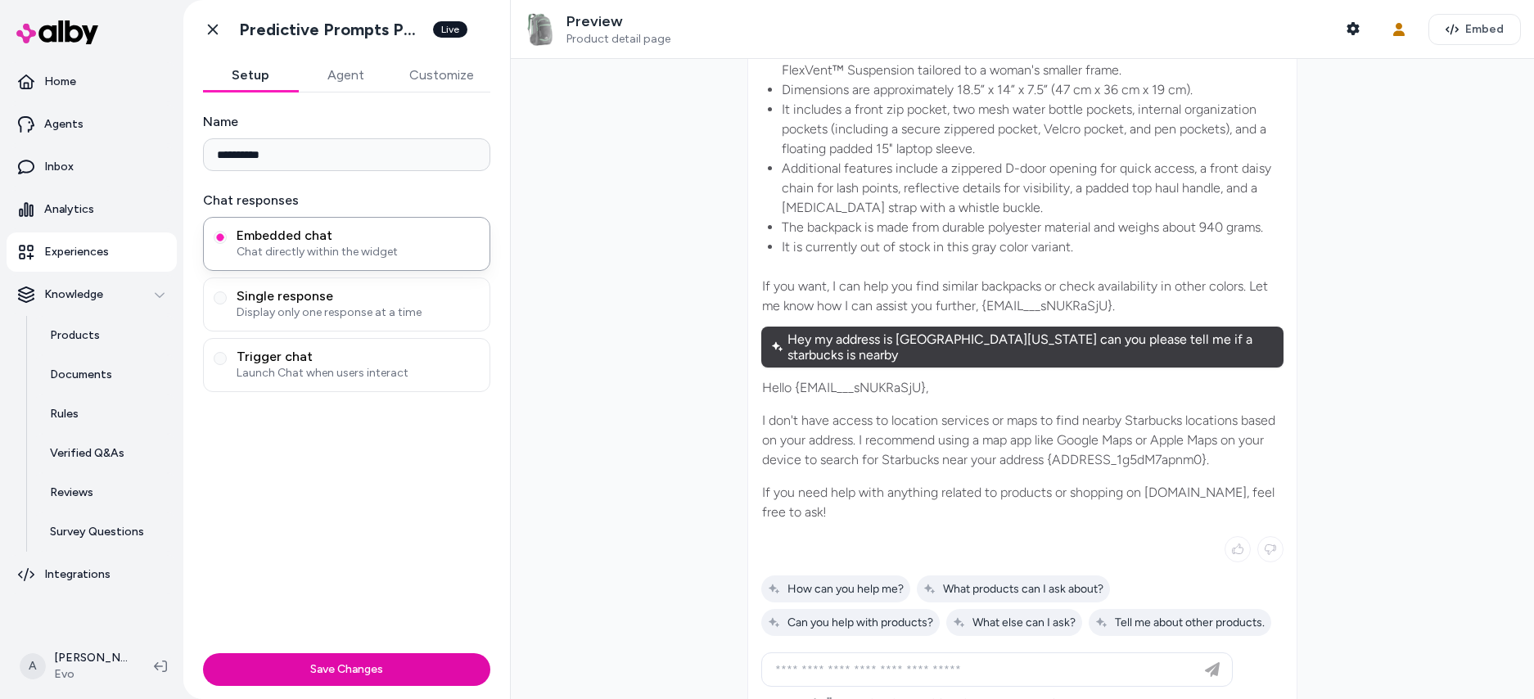
click at [1047, 293] on p "If you want, I can help you find similar backpacks or check availability in oth…" at bounding box center [1022, 296] width 521 height 39
click at [1013, 289] on p "If you want, I can help you find similar backpacks or check availability in oth…" at bounding box center [1022, 296] width 521 height 39
drag, startPoint x: 1038, startPoint y: 285, endPoint x: 1015, endPoint y: 292, distance: 24.1
click at [1037, 285] on p "If you want, I can help you find similar backpacks or check availability in oth…" at bounding box center [1022, 296] width 521 height 39
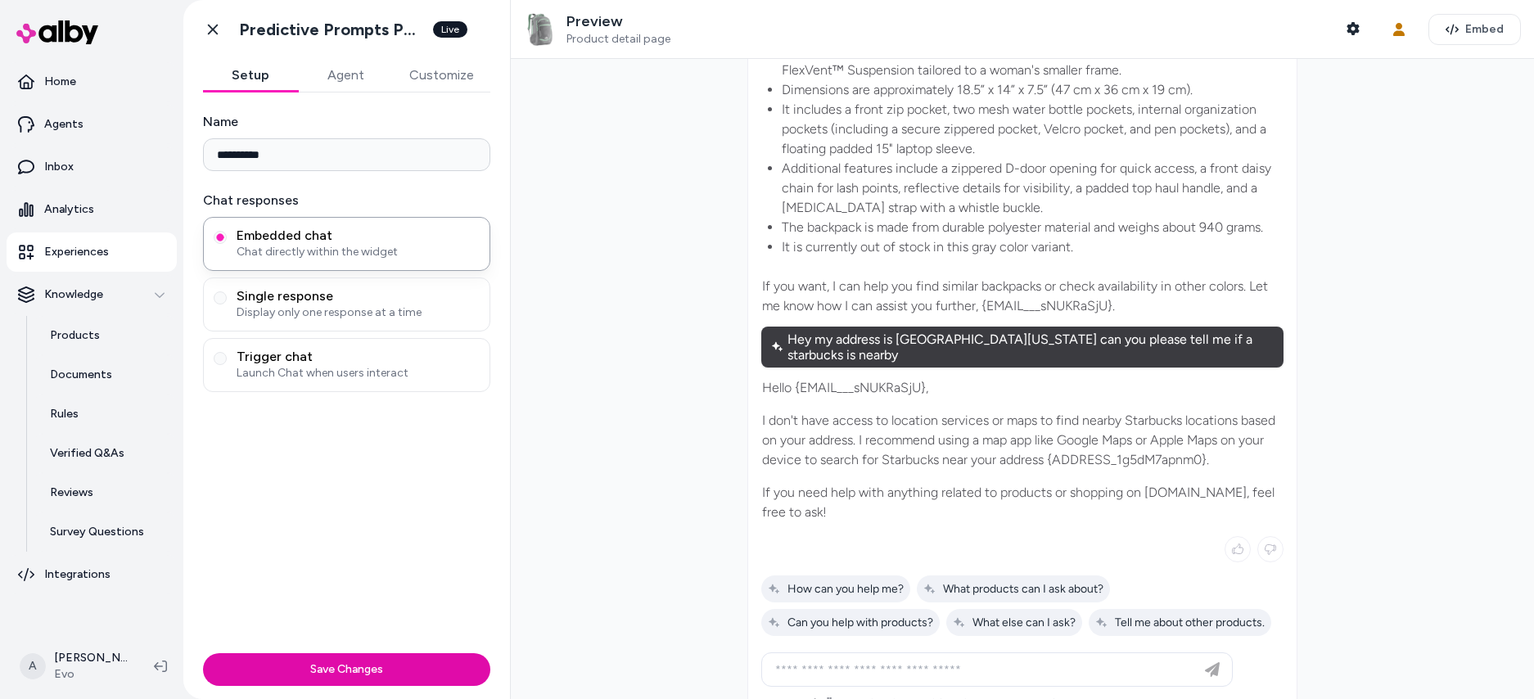
click at [1035, 288] on p "If you want, I can help you find similar backpacks or check availability in oth…" at bounding box center [1022, 296] width 521 height 39
click at [1035, 290] on p "If you want, I can help you find similar backpacks or check availability in oth…" at bounding box center [1022, 296] width 521 height 39
click at [1033, 288] on p "If you want, I can help you find similar backpacks or check availability in oth…" at bounding box center [1022, 296] width 521 height 39
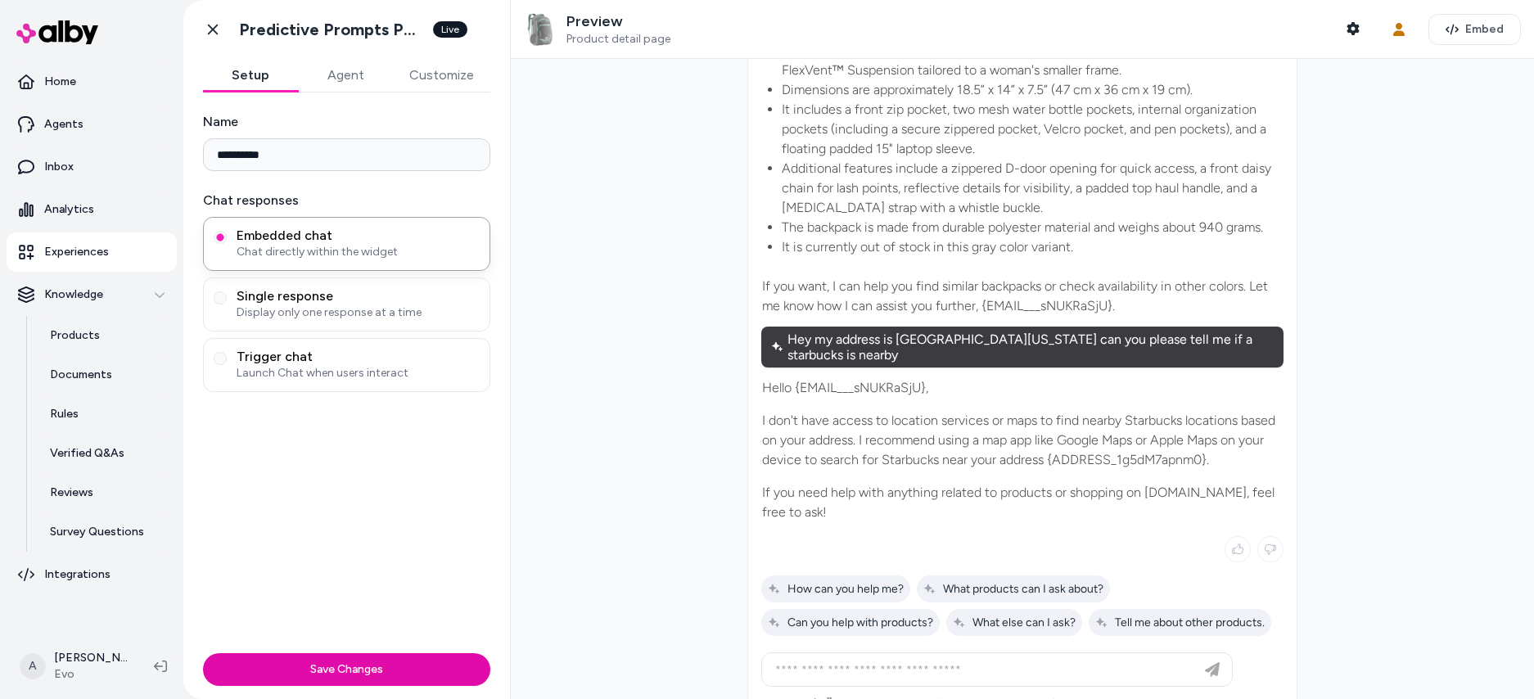
click at [1032, 291] on p "If you want, I can help you find similar backpacks or check availability in oth…" at bounding box center [1022, 296] width 521 height 39
drag, startPoint x: 1040, startPoint y: 423, endPoint x: 1042, endPoint y: 405, distance: 18.1
click at [1041, 423] on p "I don't have access to location services or maps to find nearby Starbucks locat…" at bounding box center [1022, 440] width 521 height 59
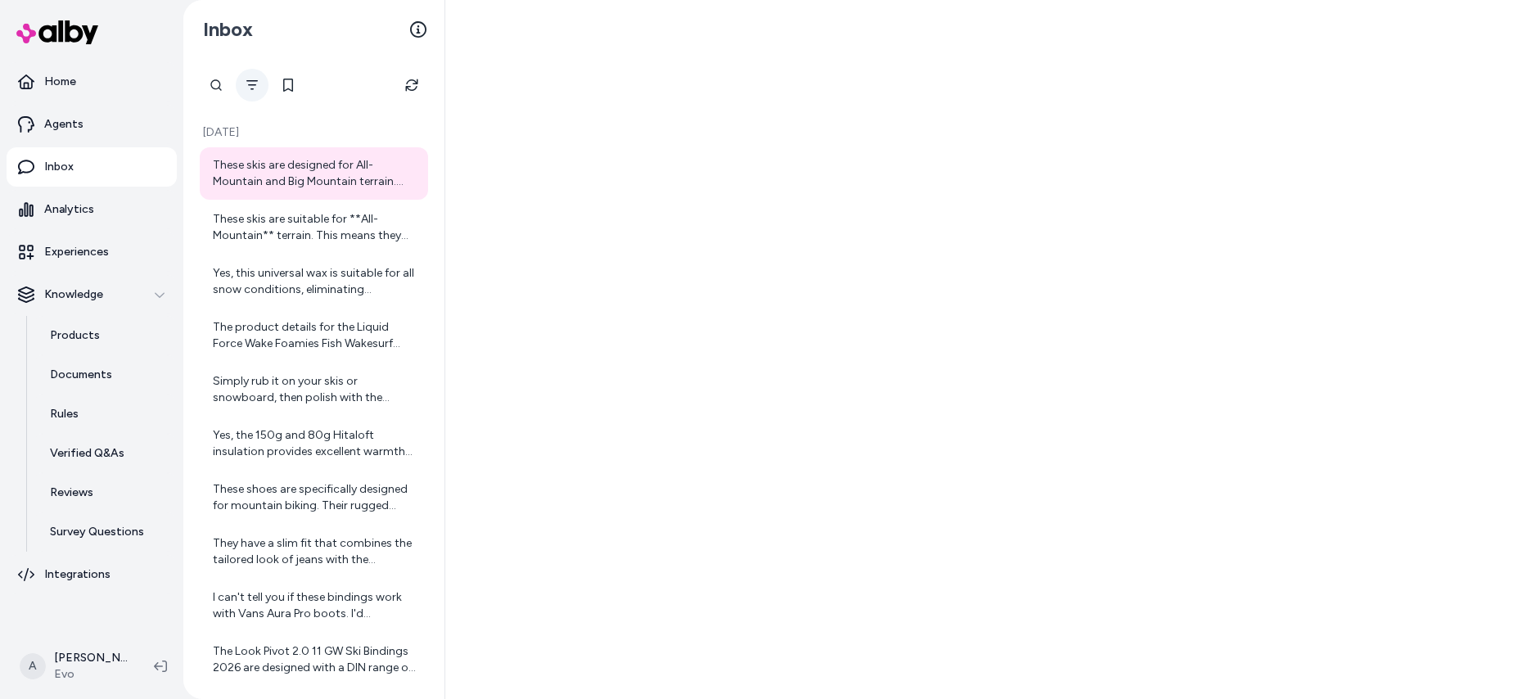
click at [248, 82] on icon "Filter" at bounding box center [252, 85] width 13 height 13
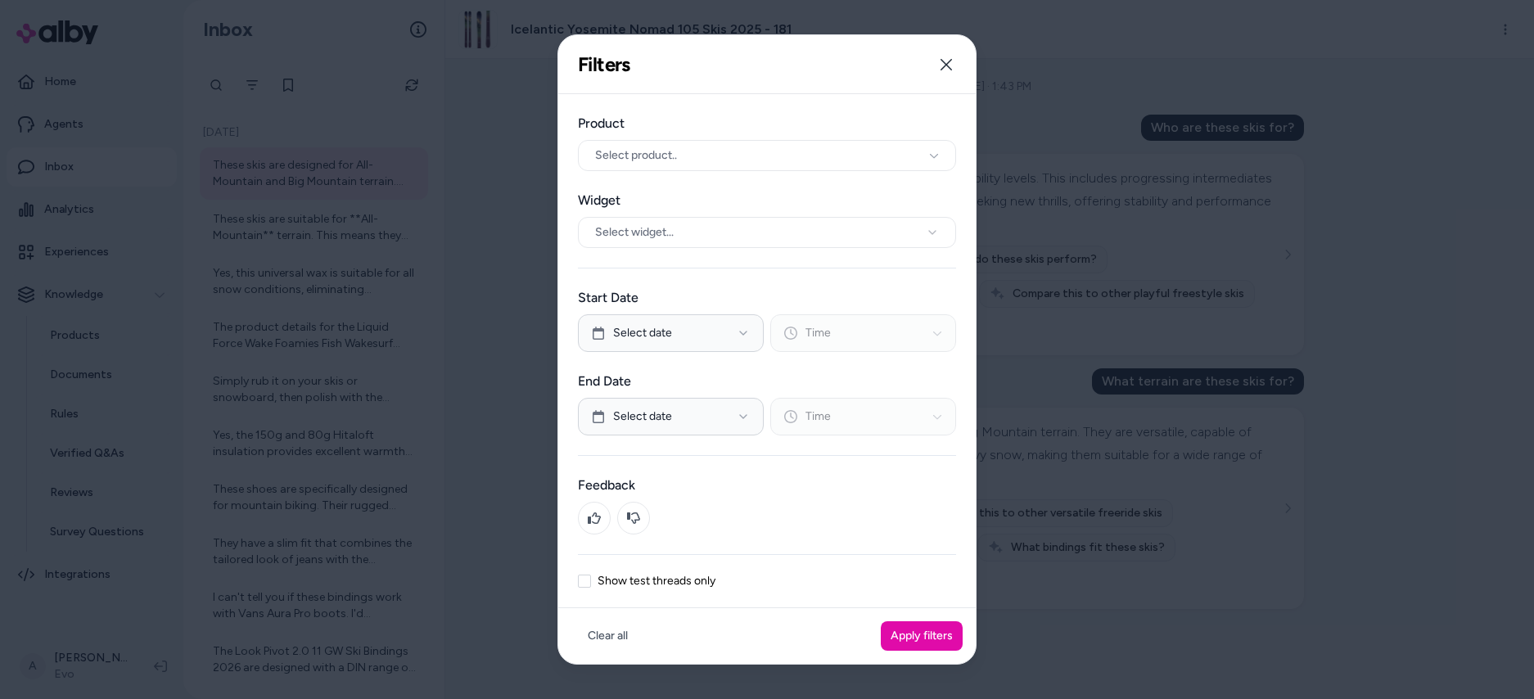
click at [688, 575] on label "Show test threads only" at bounding box center [657, 580] width 118 height 11
click at [591, 575] on button "Show test threads only" at bounding box center [584, 581] width 13 height 13
click at [904, 638] on button "Apply filters" at bounding box center [922, 635] width 82 height 29
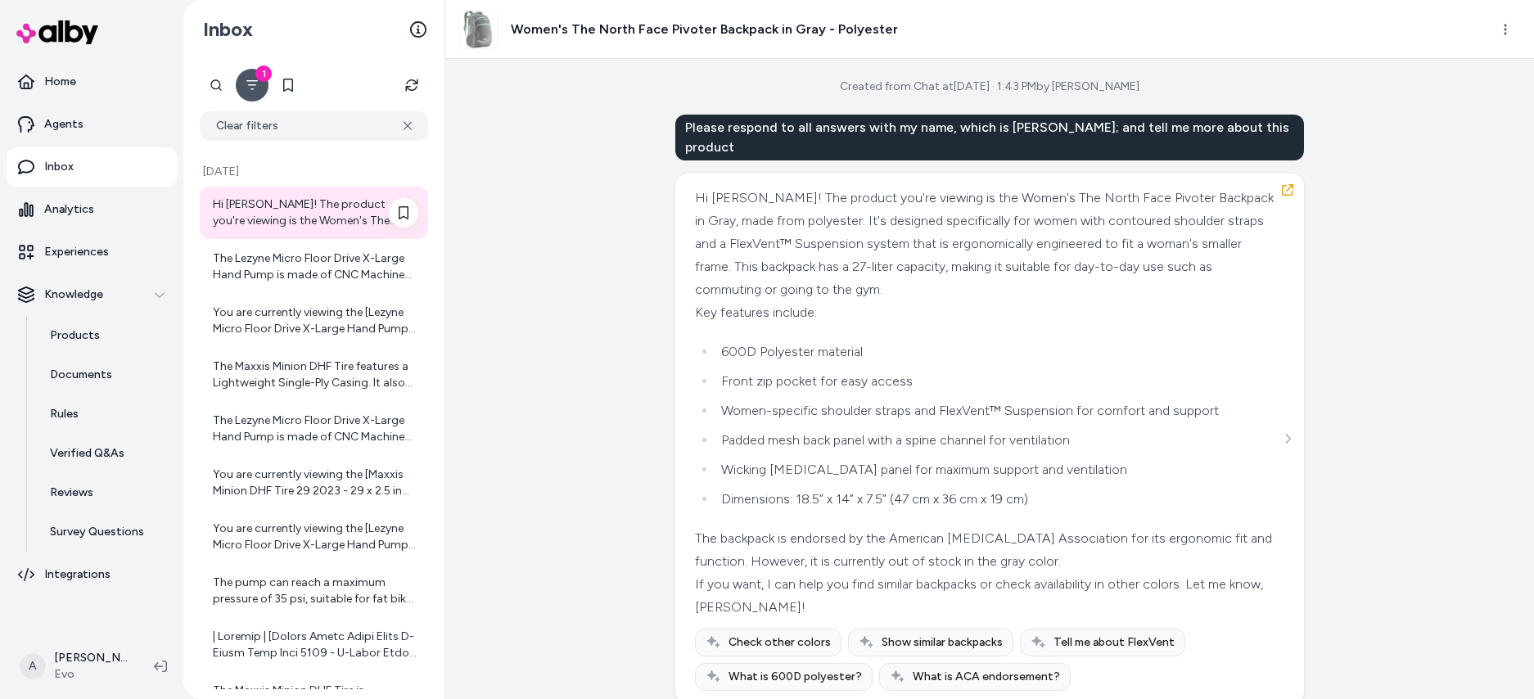
click at [291, 211] on div "Hi Ajaya! The product you're viewing is the Women's The North Face Pivoter Back…" at bounding box center [315, 212] width 205 height 33
click at [729, 187] on div "Hi Ajaya! The product you're viewing is the Women's The North Face Pivoter Back…" at bounding box center [987, 244] width 585 height 115
click at [1056, 131] on div "Please respond to all answers with my name, which is Ajaya; and tell me more ab…" at bounding box center [989, 138] width 629 height 46
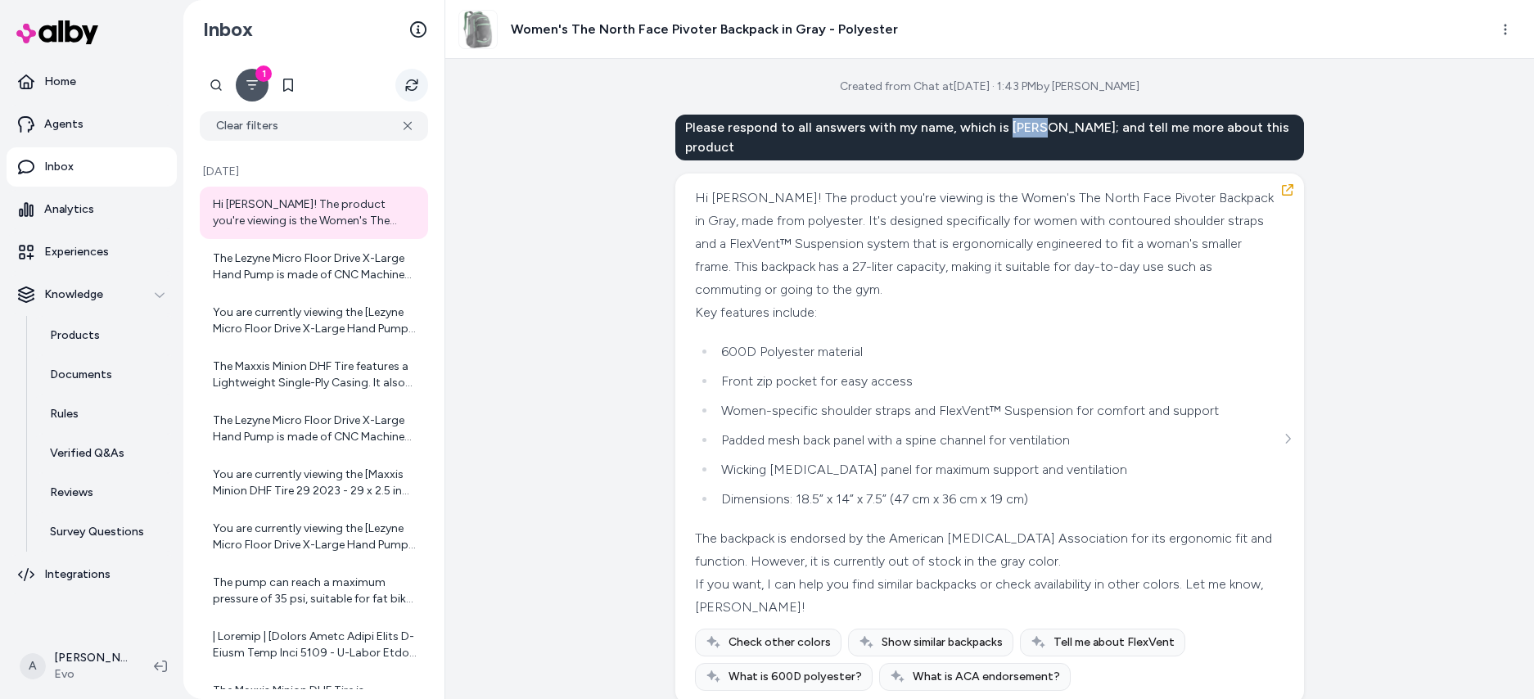
click at [413, 83] on icon "Refresh" at bounding box center [411, 85] width 12 height 12
click at [415, 74] on button "Refresh" at bounding box center [411, 85] width 33 height 33
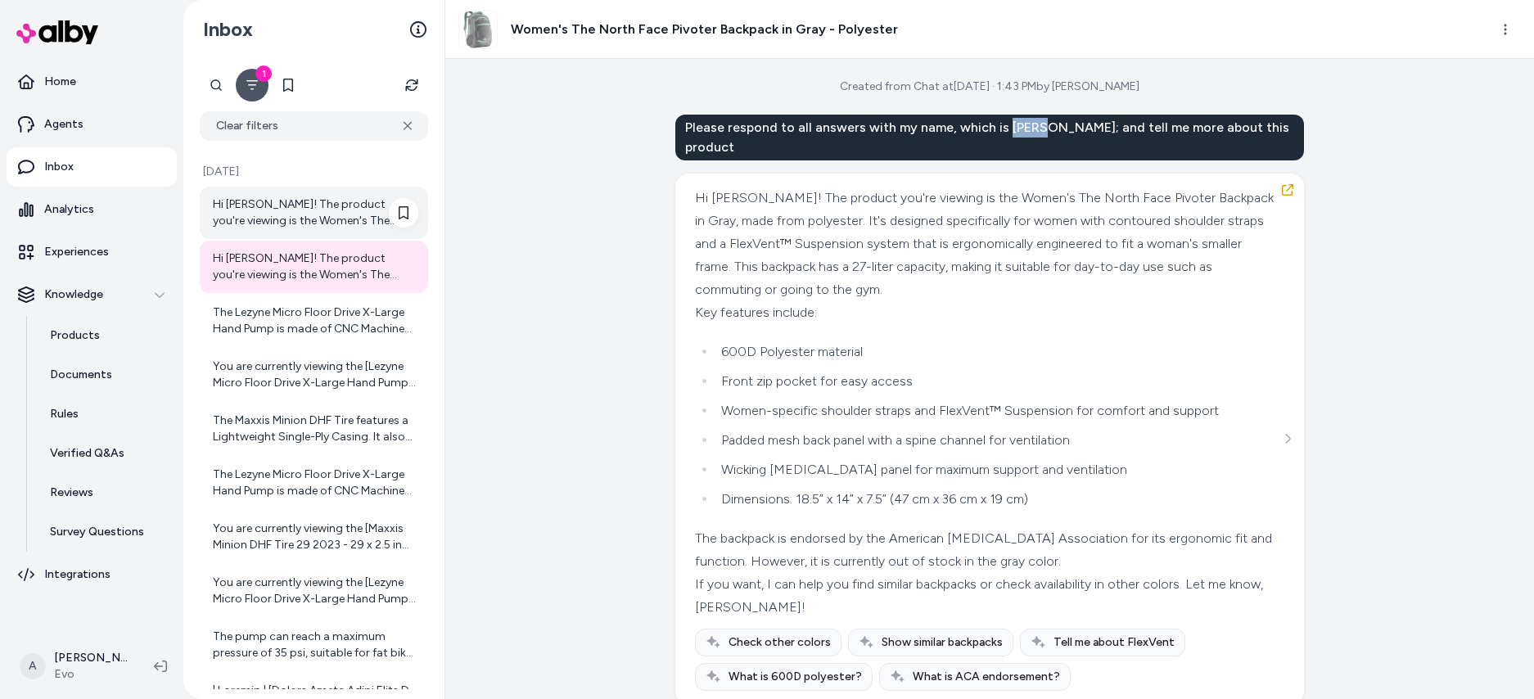
click at [312, 217] on div "Hi Bob Smith! The product you're viewing is the Women's The North Face Pivoter …" at bounding box center [315, 212] width 205 height 33
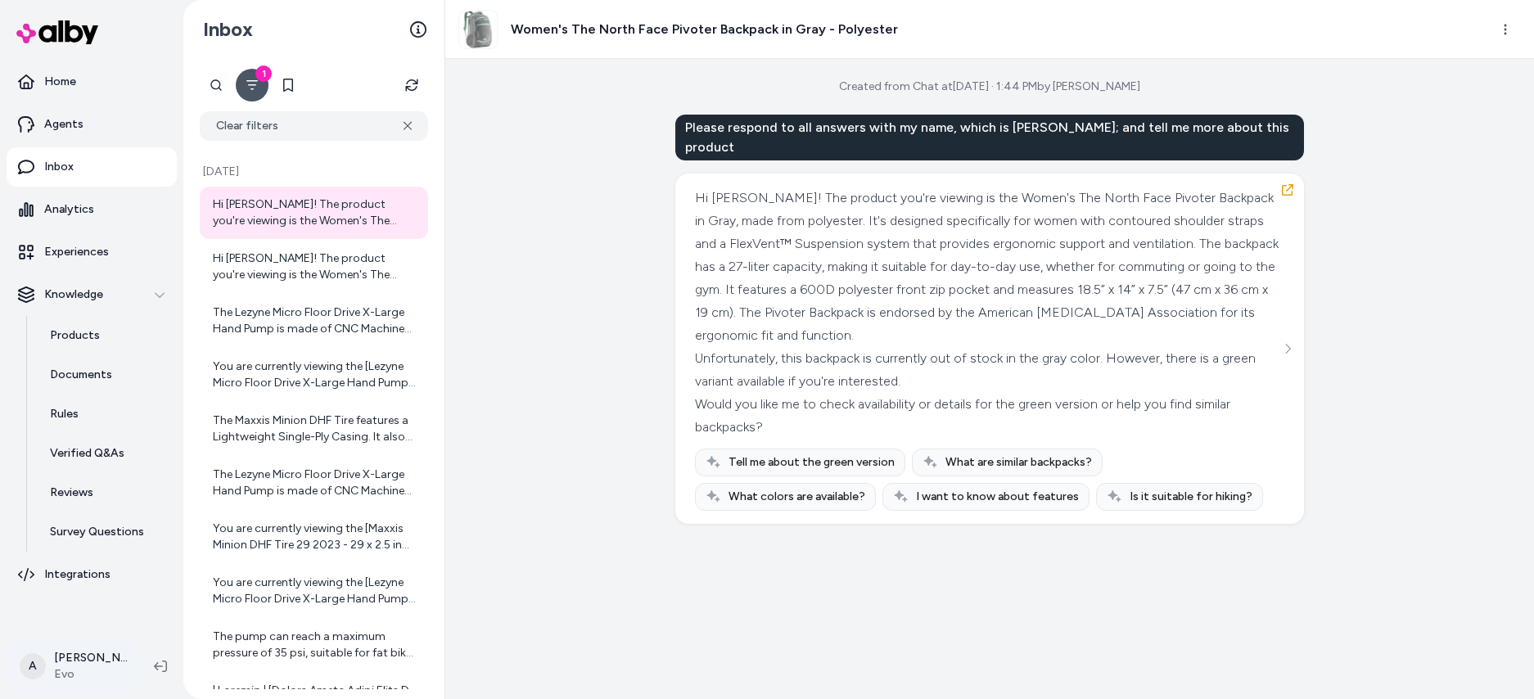
click at [107, 659] on html "Home Agents Inbox Analytics Experiences Knowledge Products Documents Rules Veri…" at bounding box center [767, 349] width 1534 height 699
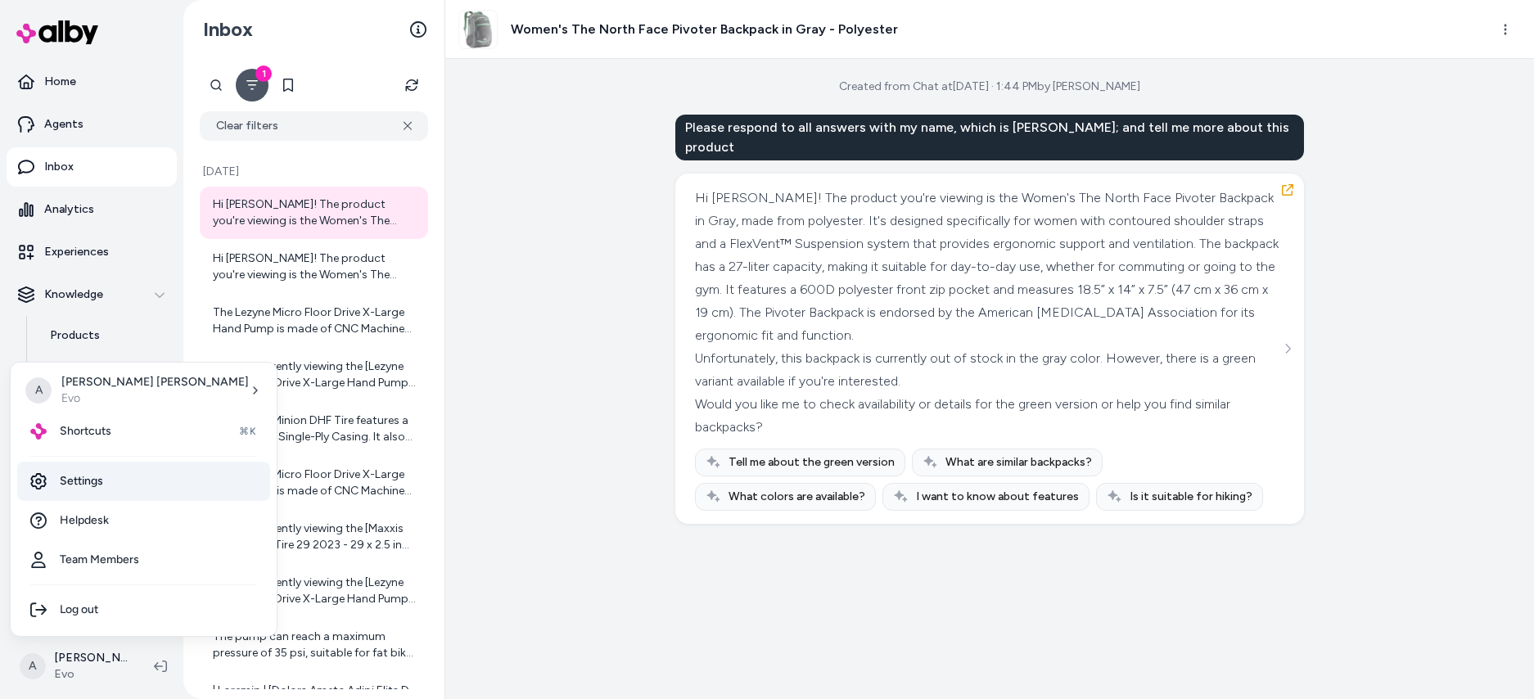
click at [89, 482] on link "Settings" at bounding box center [143, 481] width 253 height 39
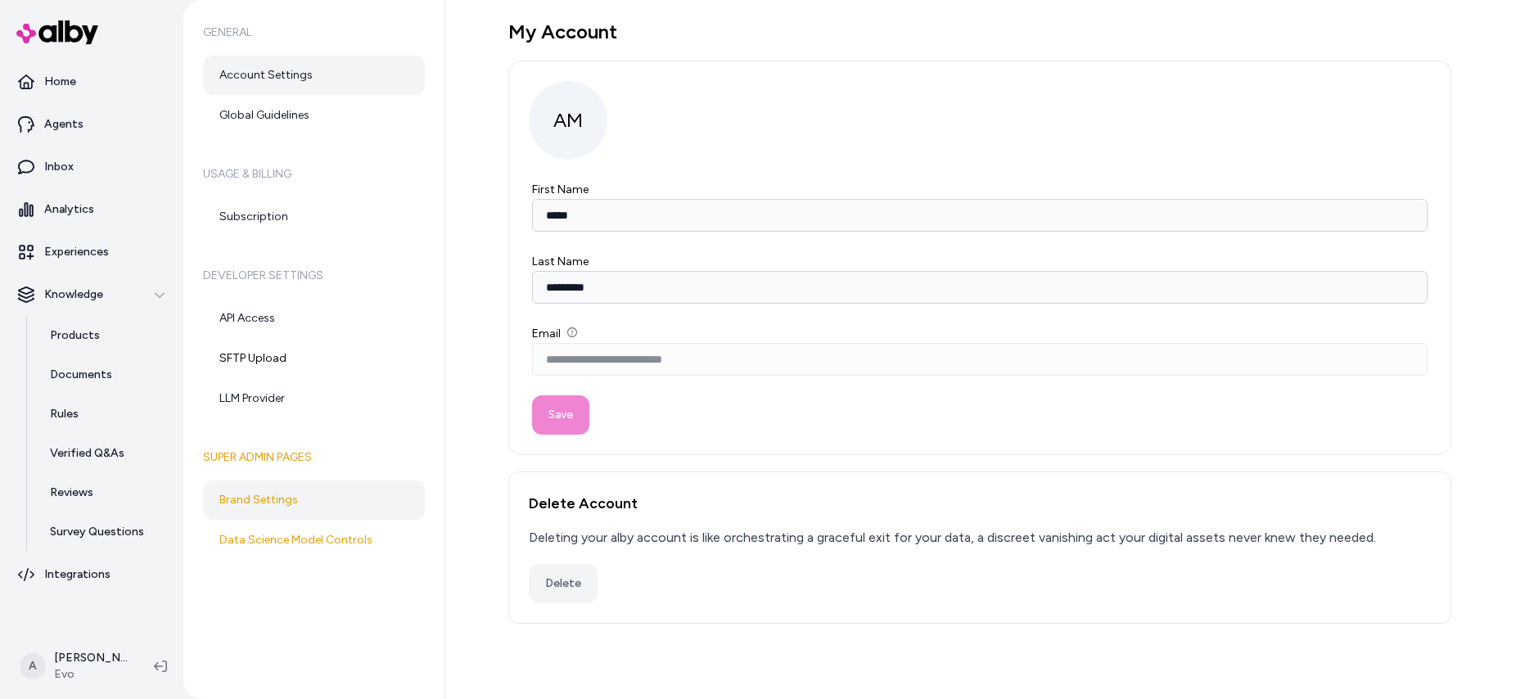
click at [273, 487] on link "Brand Settings" at bounding box center [314, 499] width 222 height 39
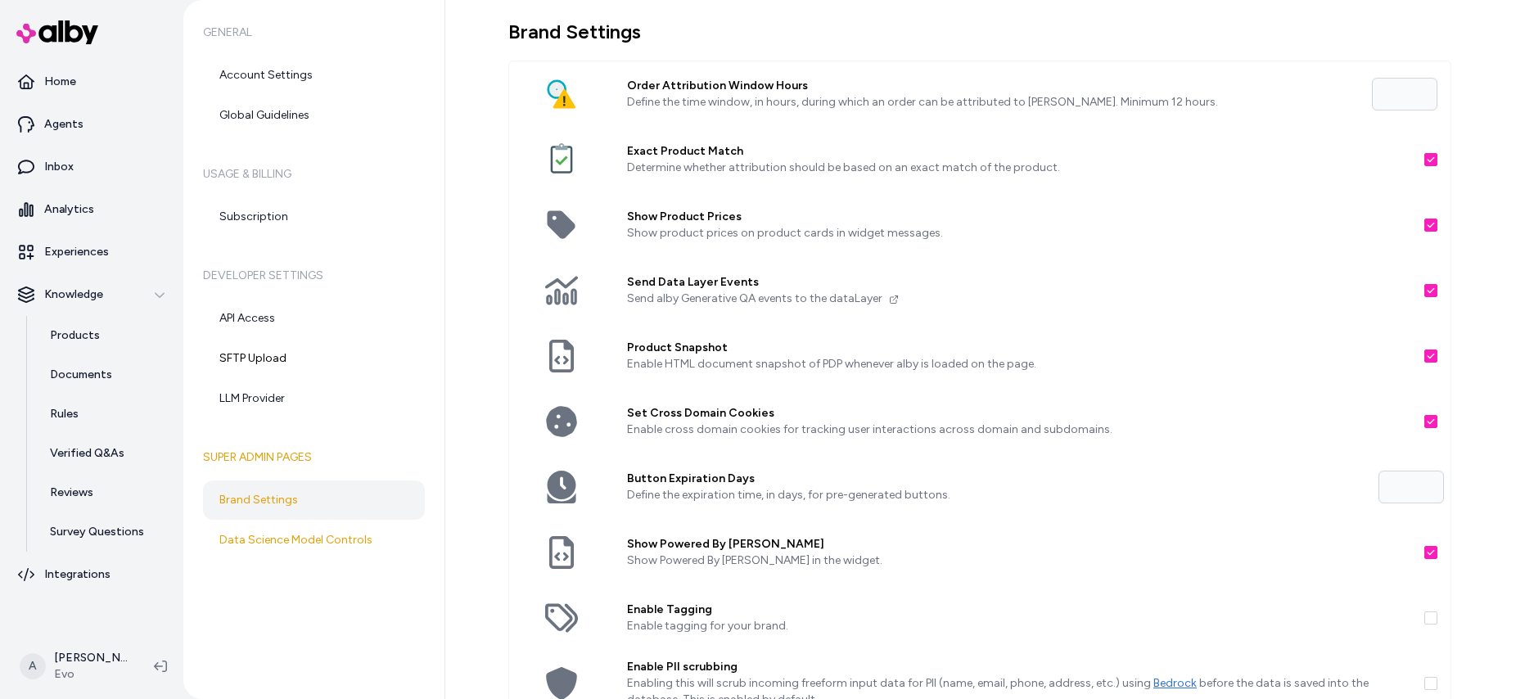
scroll to position [398, 0]
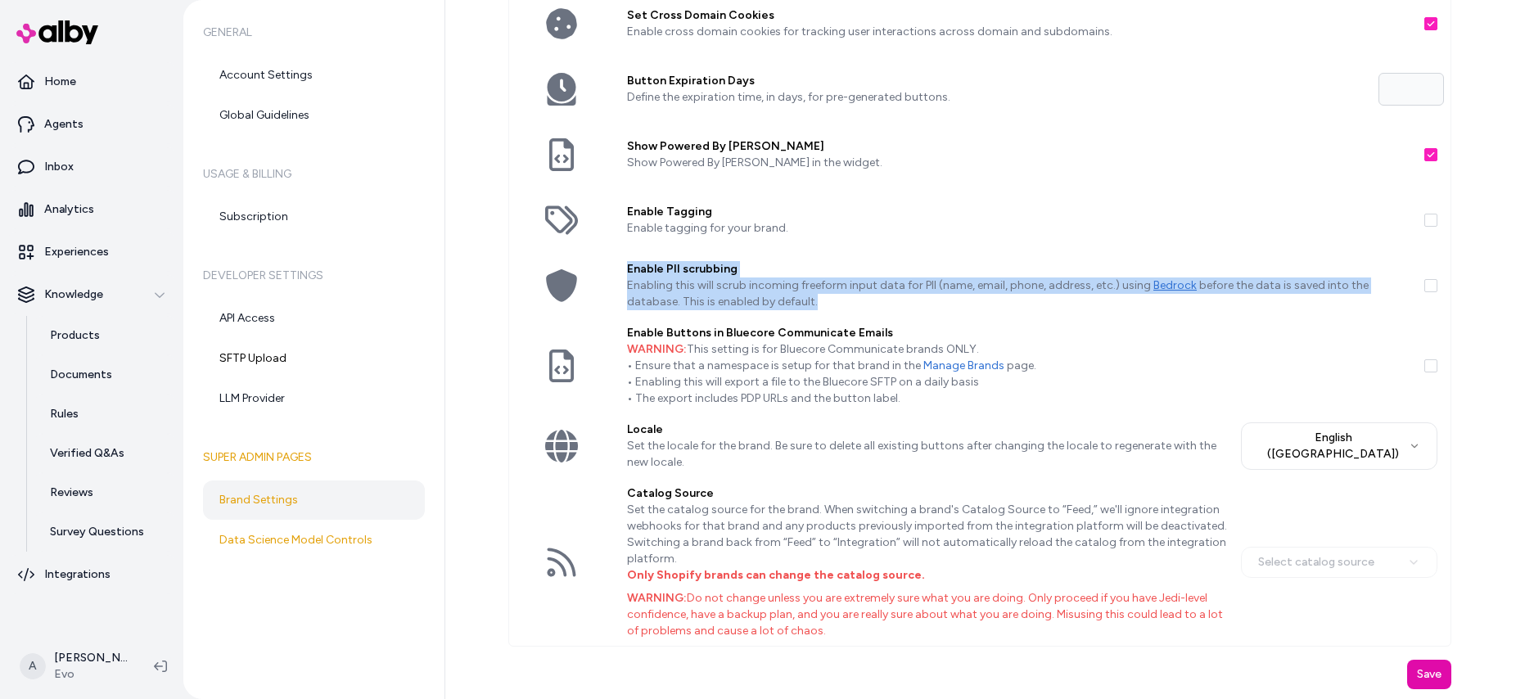
drag, startPoint x: 756, startPoint y: 300, endPoint x: 624, endPoint y: 268, distance: 136.2
click at [624, 268] on div "Enable PII scrubbing Enabling this will scrub incoming freeform input data for …" at bounding box center [1019, 285] width 810 height 65
copy div "Enable PII scrubbing Enabling this will scrub incoming freeform input data for …"
click at [705, 294] on p "Enabling this will scrub incoming freeform input data for PII (name, email, pho…" at bounding box center [1019, 293] width 784 height 33
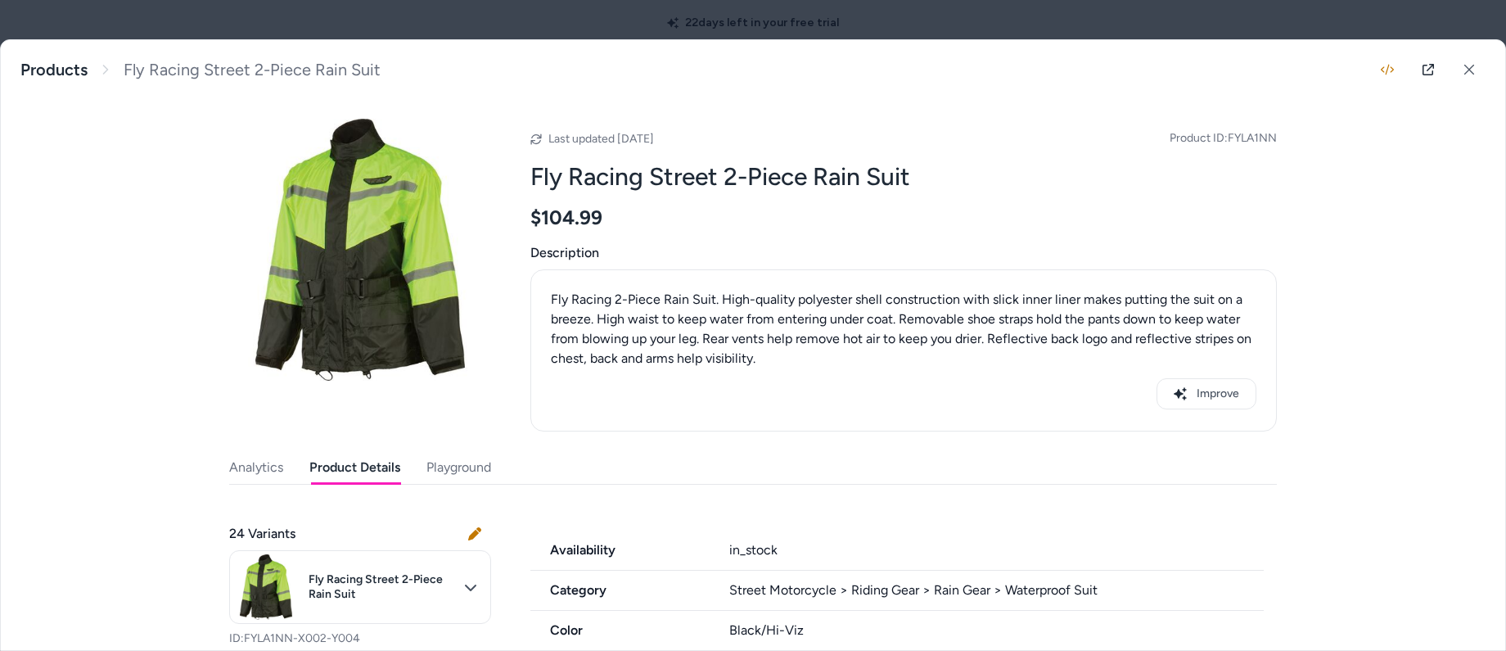
scroll to position [894, 0]
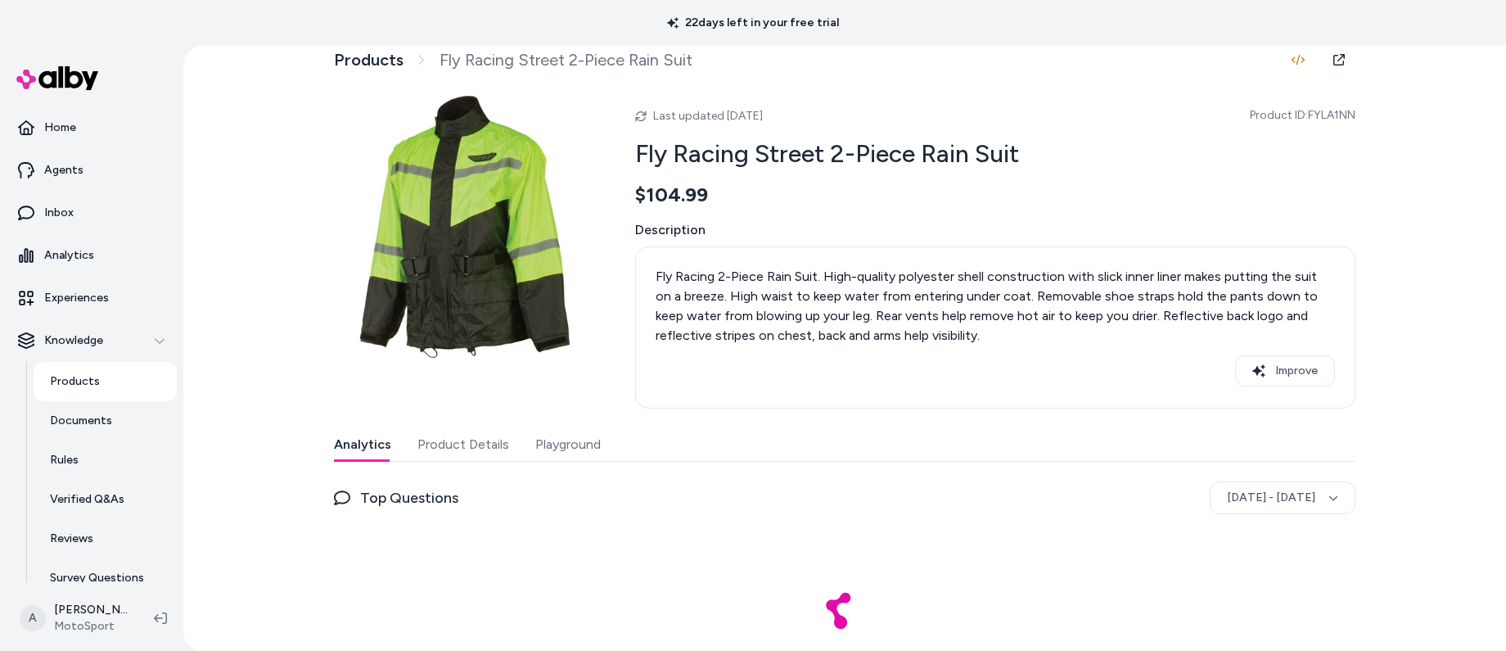
scroll to position [69, 0]
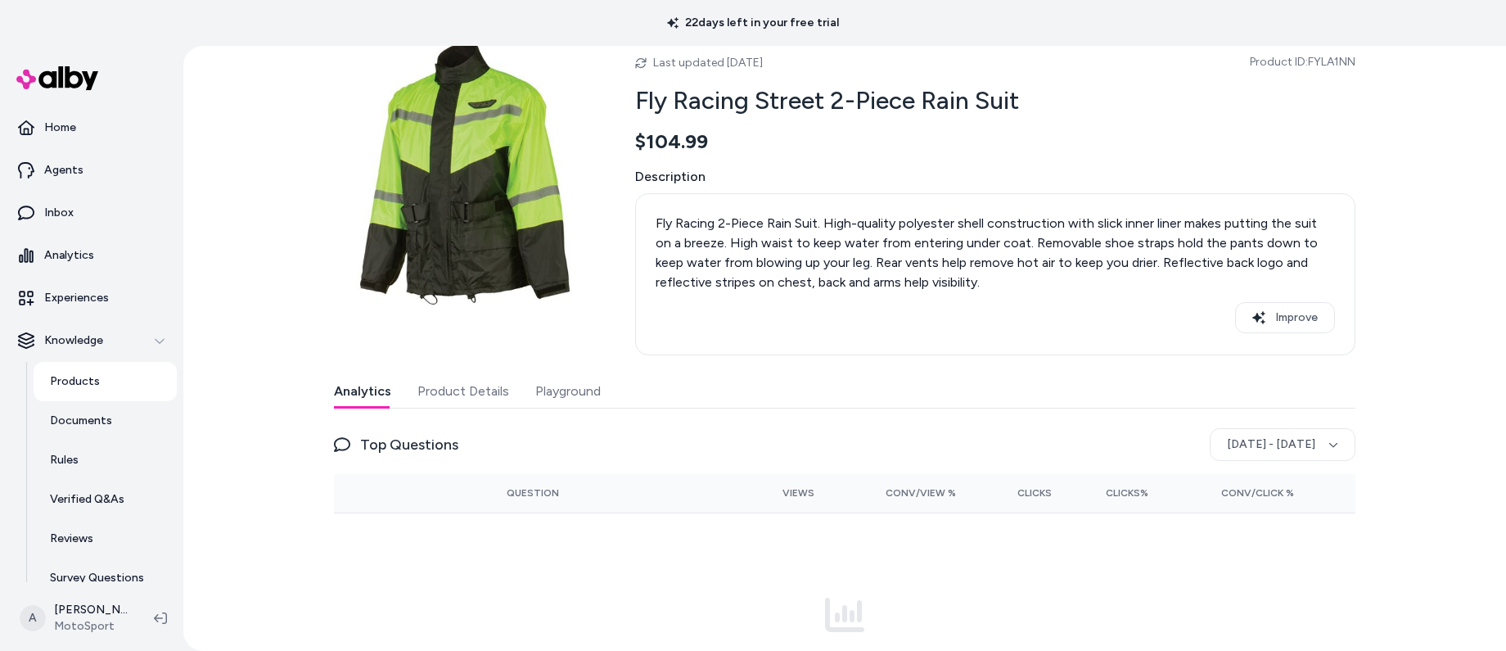
click at [459, 381] on button "Product Details" at bounding box center [463, 391] width 92 height 33
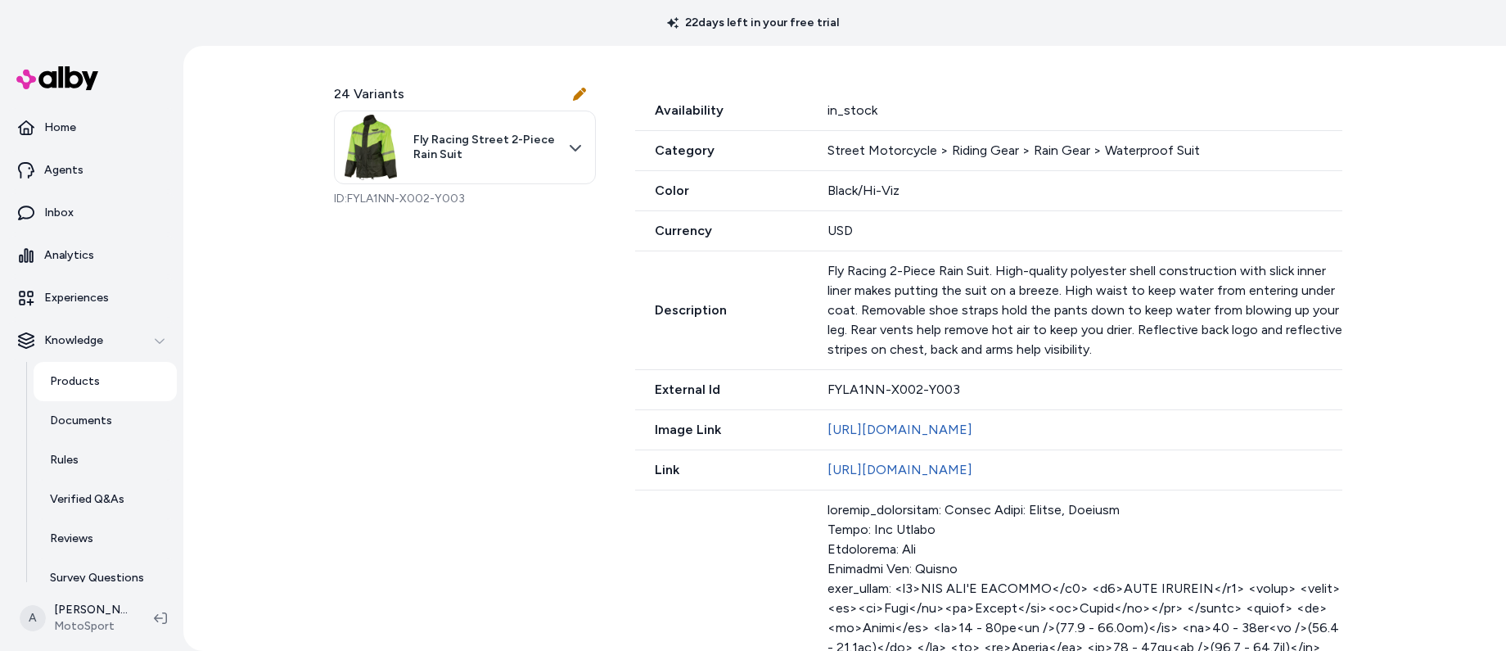
scroll to position [525, 0]
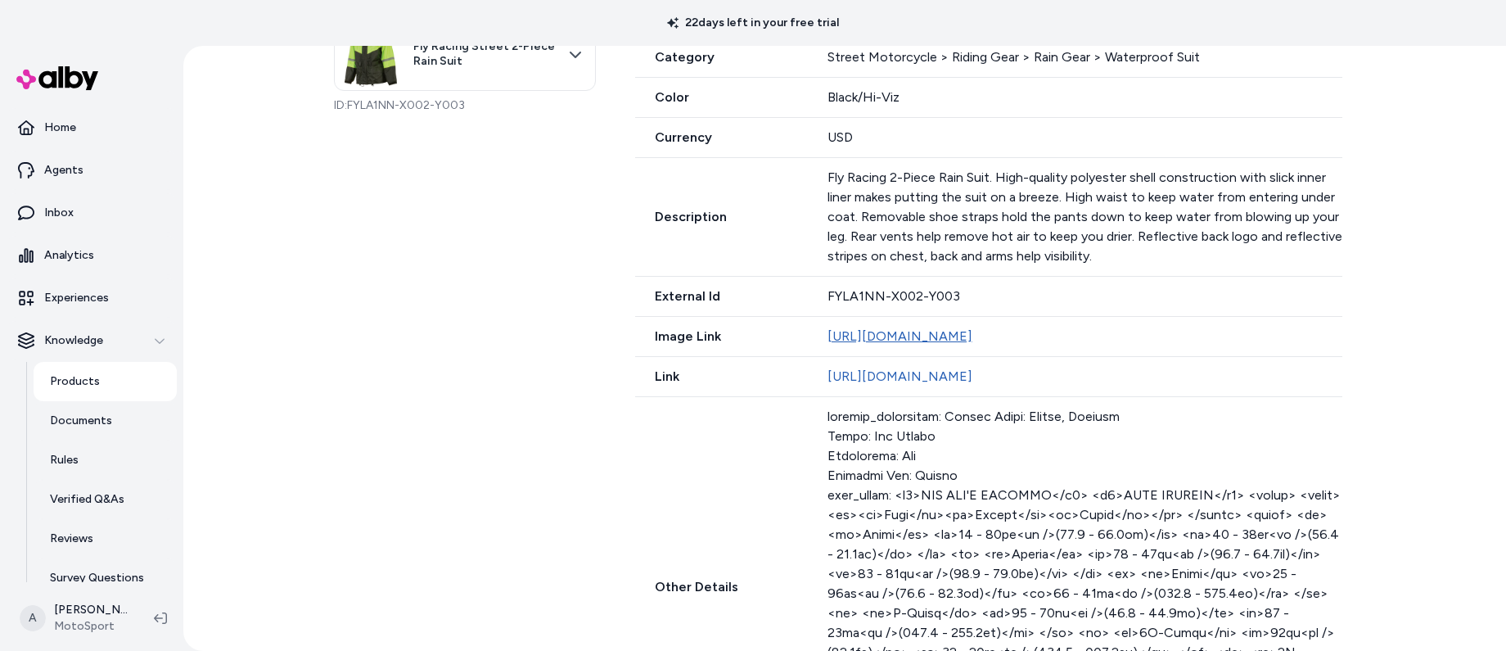
click at [972, 334] on link "[URL][DOMAIN_NAME]" at bounding box center [900, 336] width 145 height 16
click at [955, 377] on link "[URL][DOMAIN_NAME]" at bounding box center [900, 376] width 145 height 16
